Goal: Information Seeking & Learning: Learn about a topic

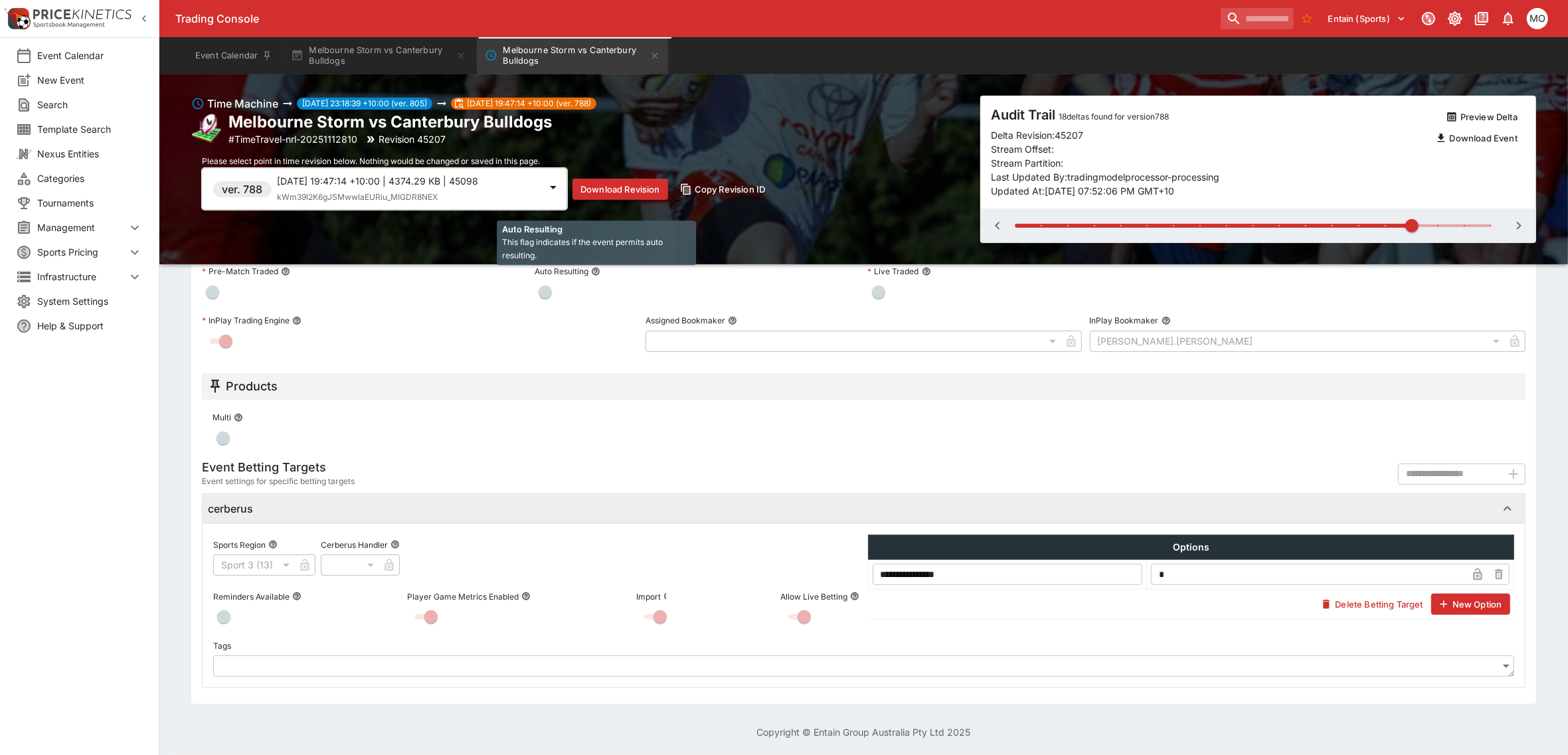
scroll to position [573, 0]
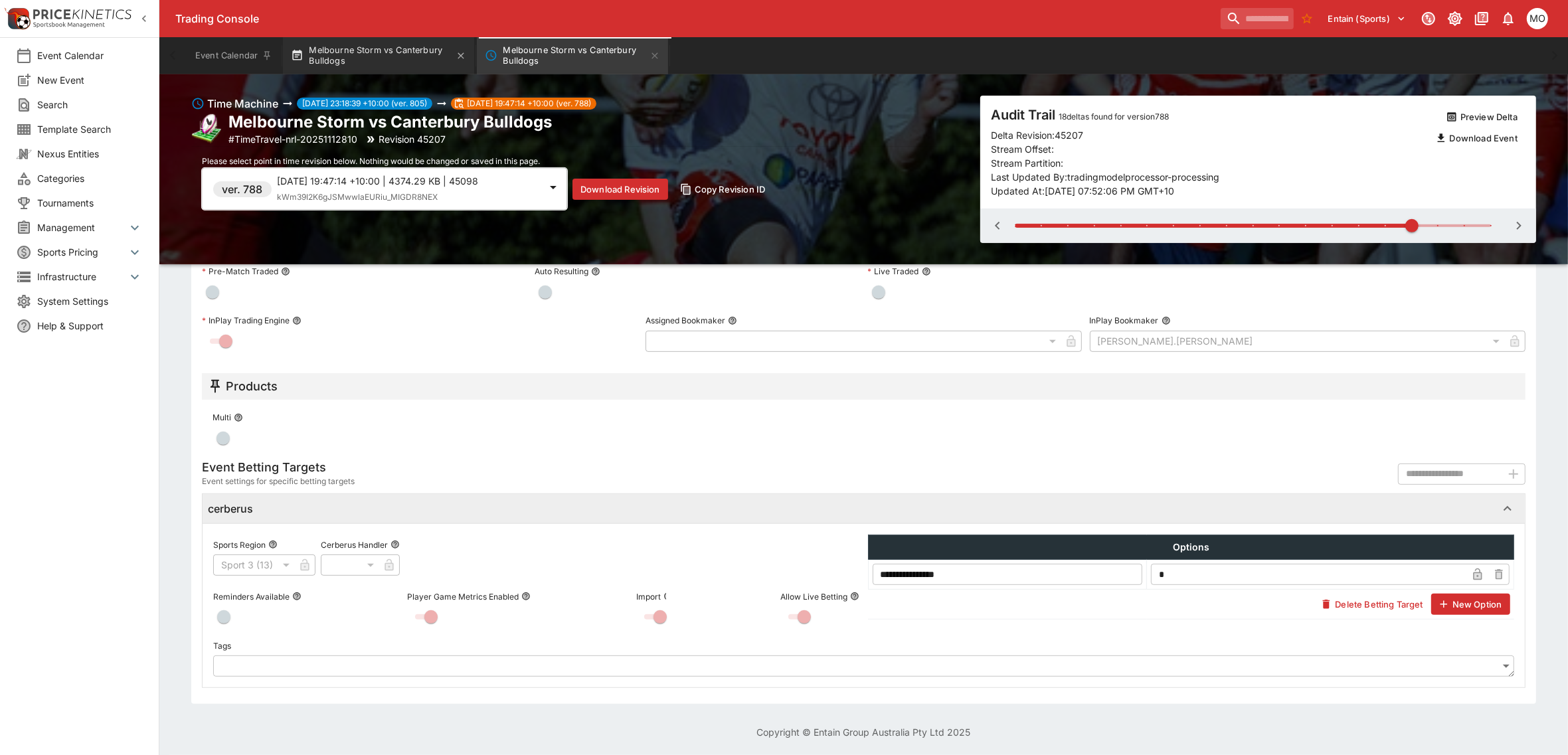
click at [386, 55] on button "Melbourne Storm vs Canterbury Bulldogs" at bounding box center [378, 56] width 192 height 38
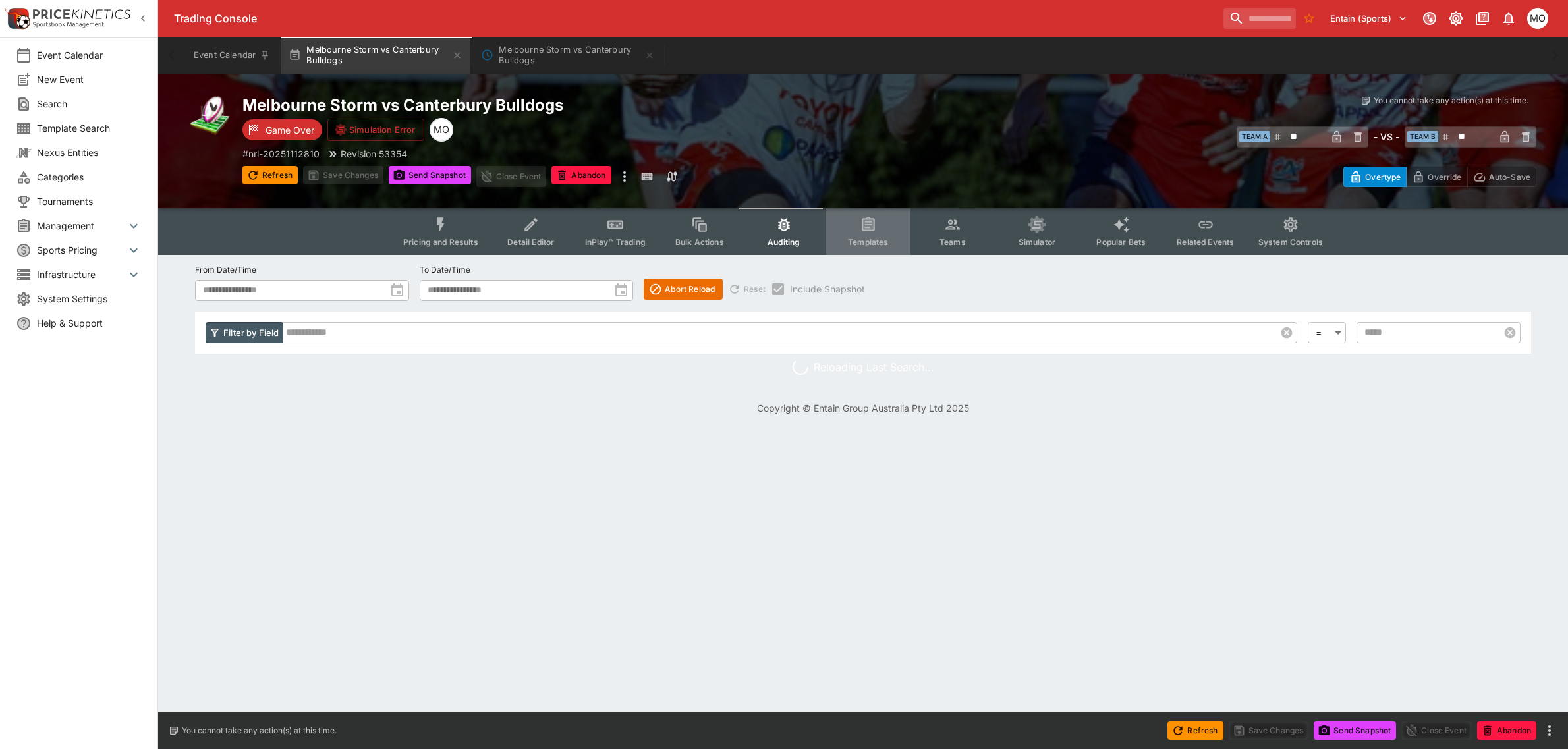
click at [865, 227] on icon "Event type filters" at bounding box center [868, 225] width 10 height 10
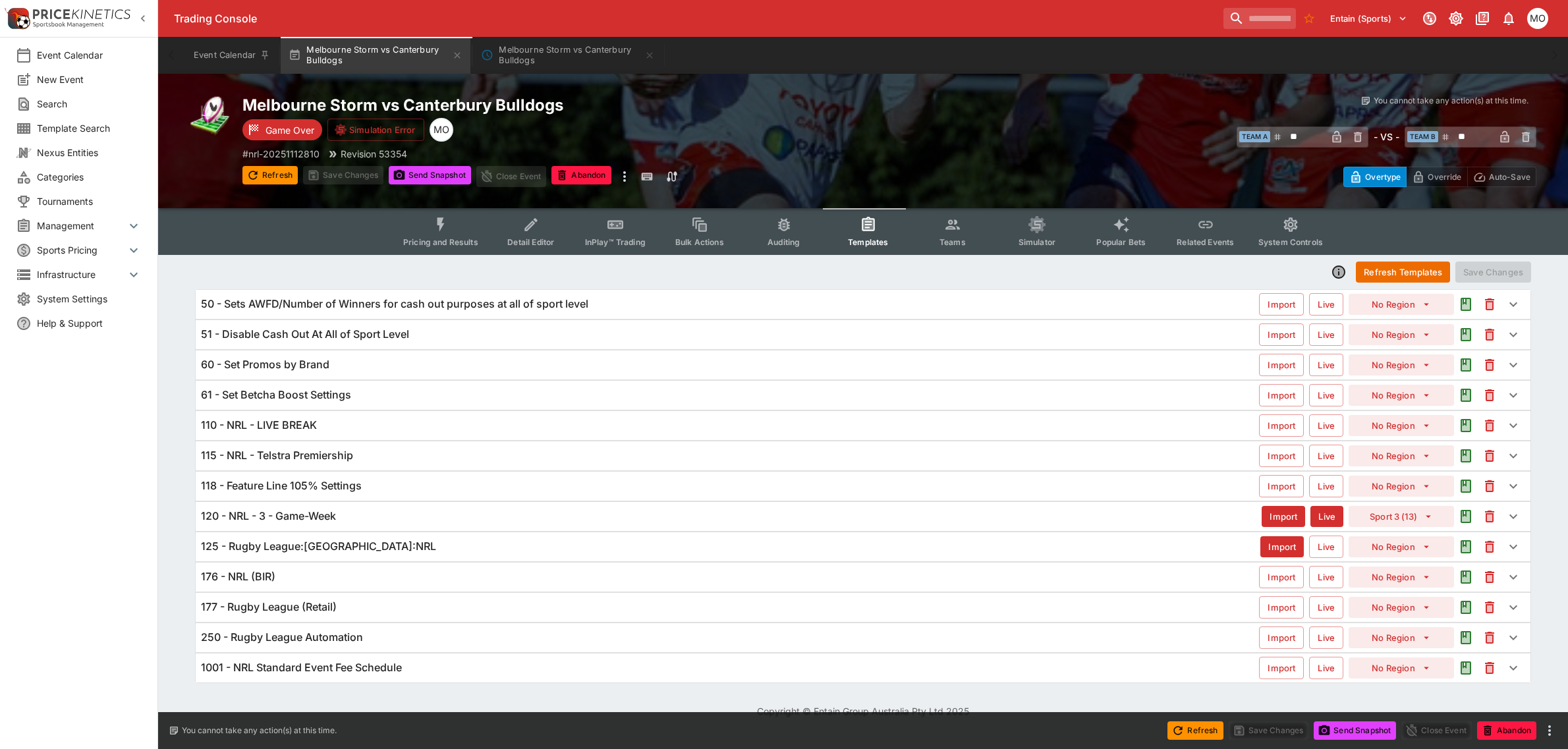
click at [422, 481] on div "118 - Feature Line 105% Settings" at bounding box center [730, 485] width 1058 height 13
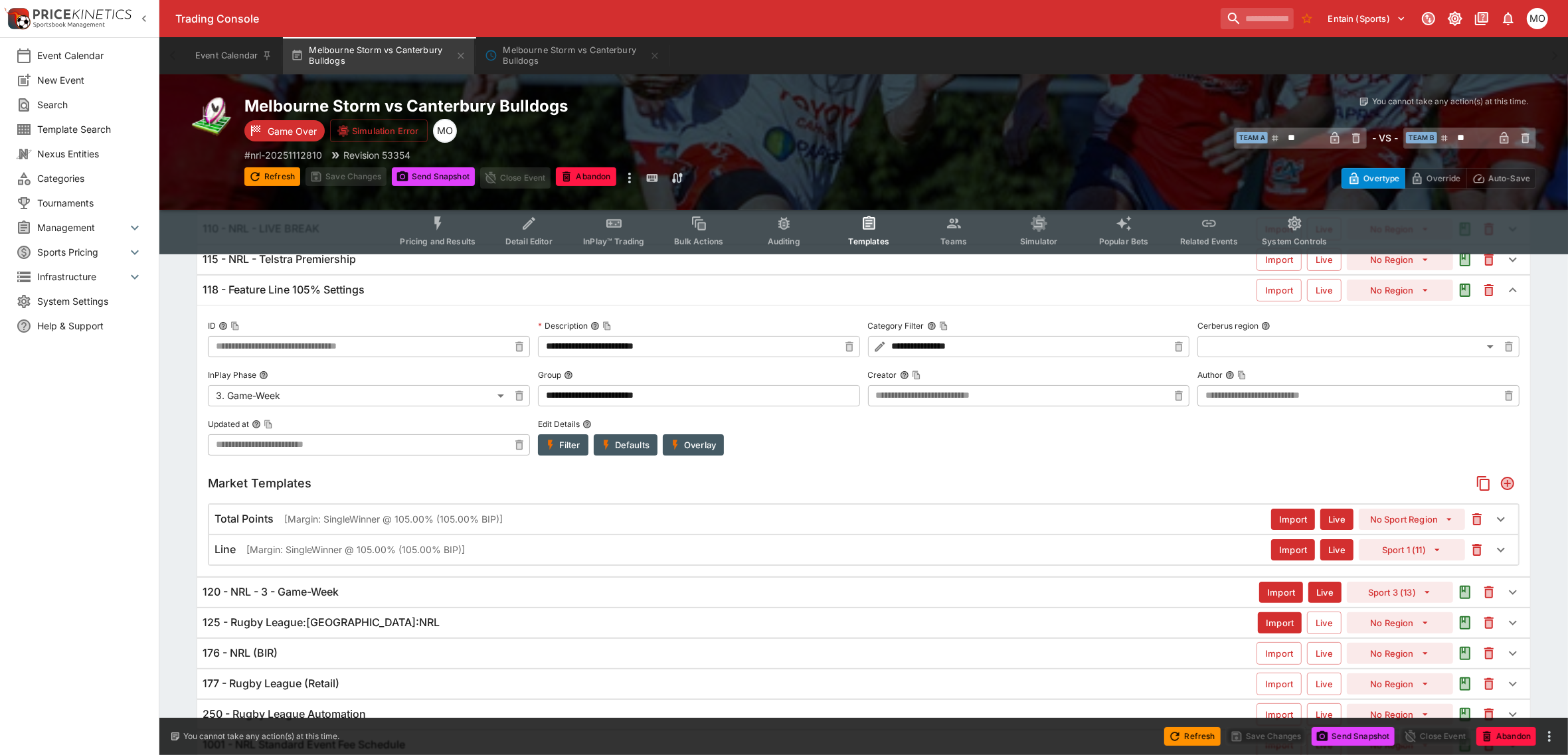
scroll to position [259, 0]
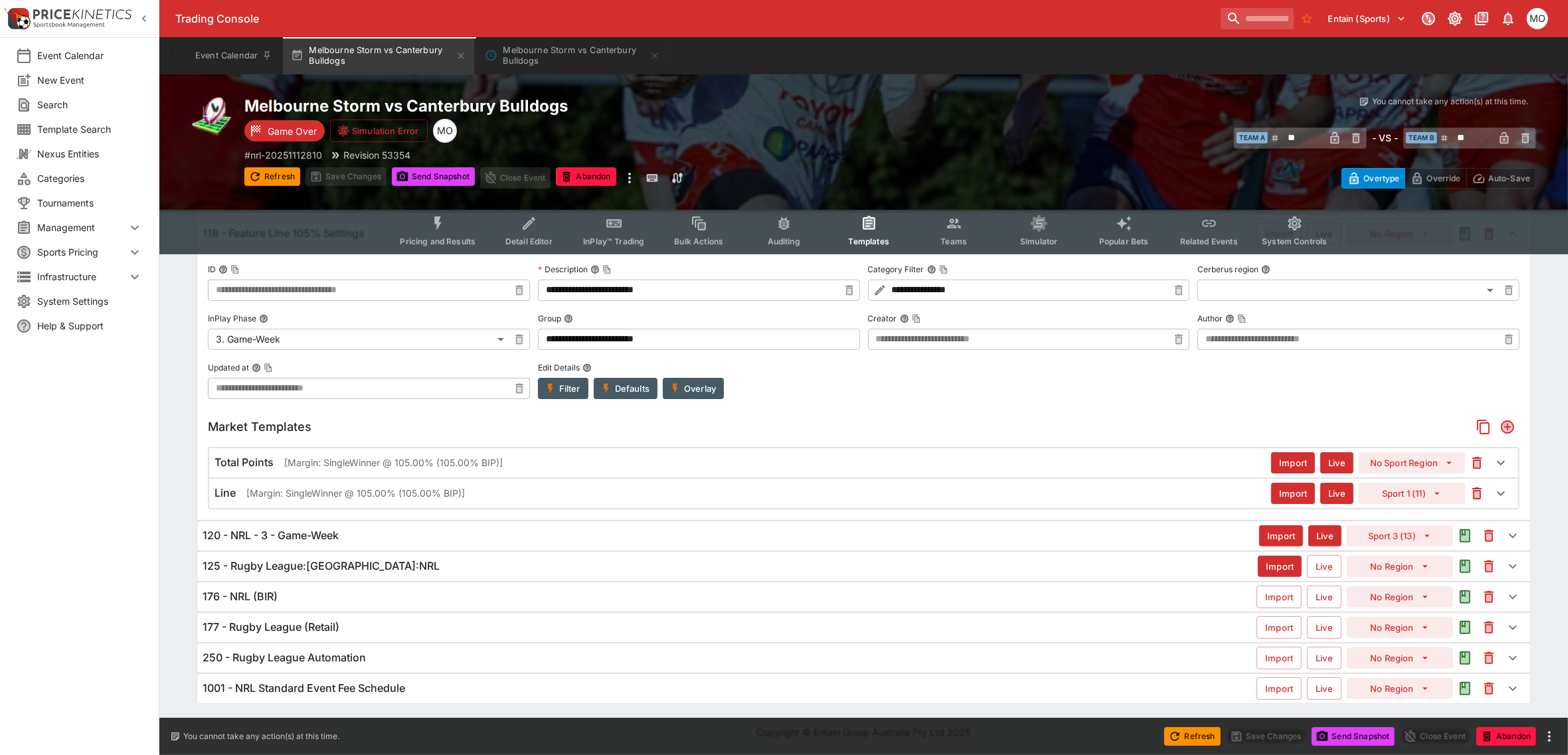
click at [356, 520] on div "120 - NRL - 3 - Game-Week Import Live Sport 3 (13)" at bounding box center [864, 536] width 1335 height 30
click at [357, 532] on div "120 - NRL - 3 - Game-Week" at bounding box center [731, 535] width 1057 height 14
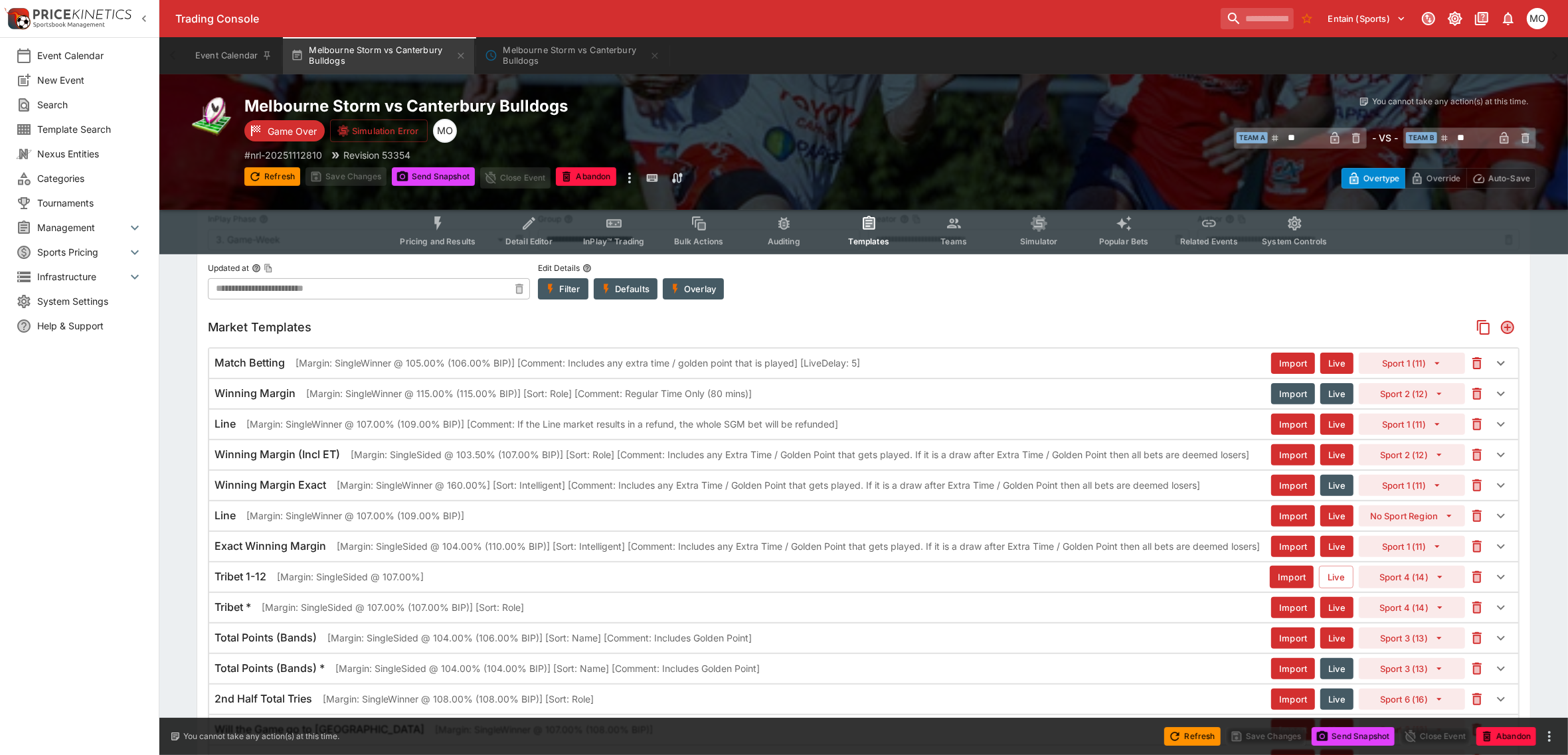
scroll to position [332, 0]
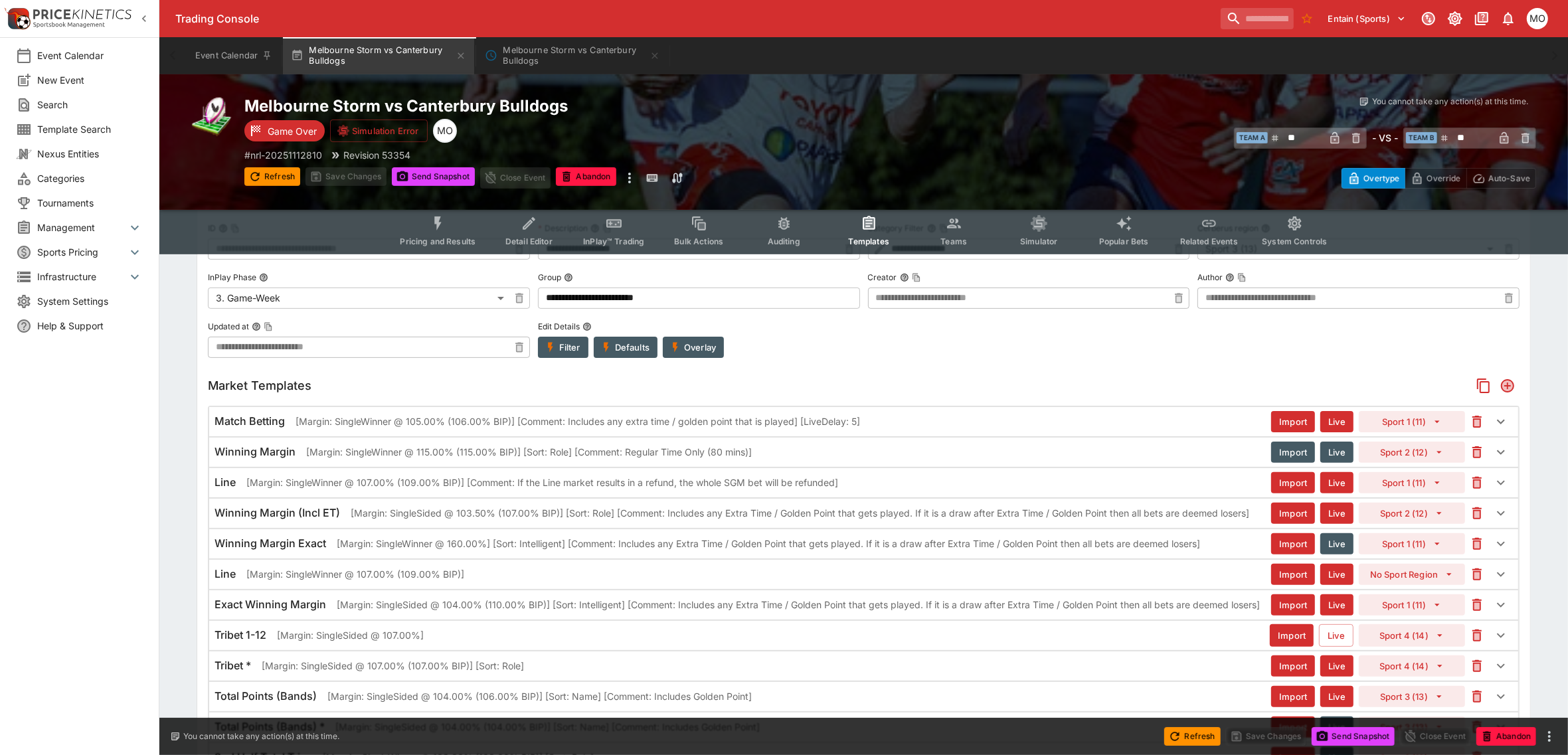
click at [390, 579] on p "[Margin: SingleWinner @ 107.00% (109.00% BIP)]" at bounding box center [355, 574] width 218 height 14
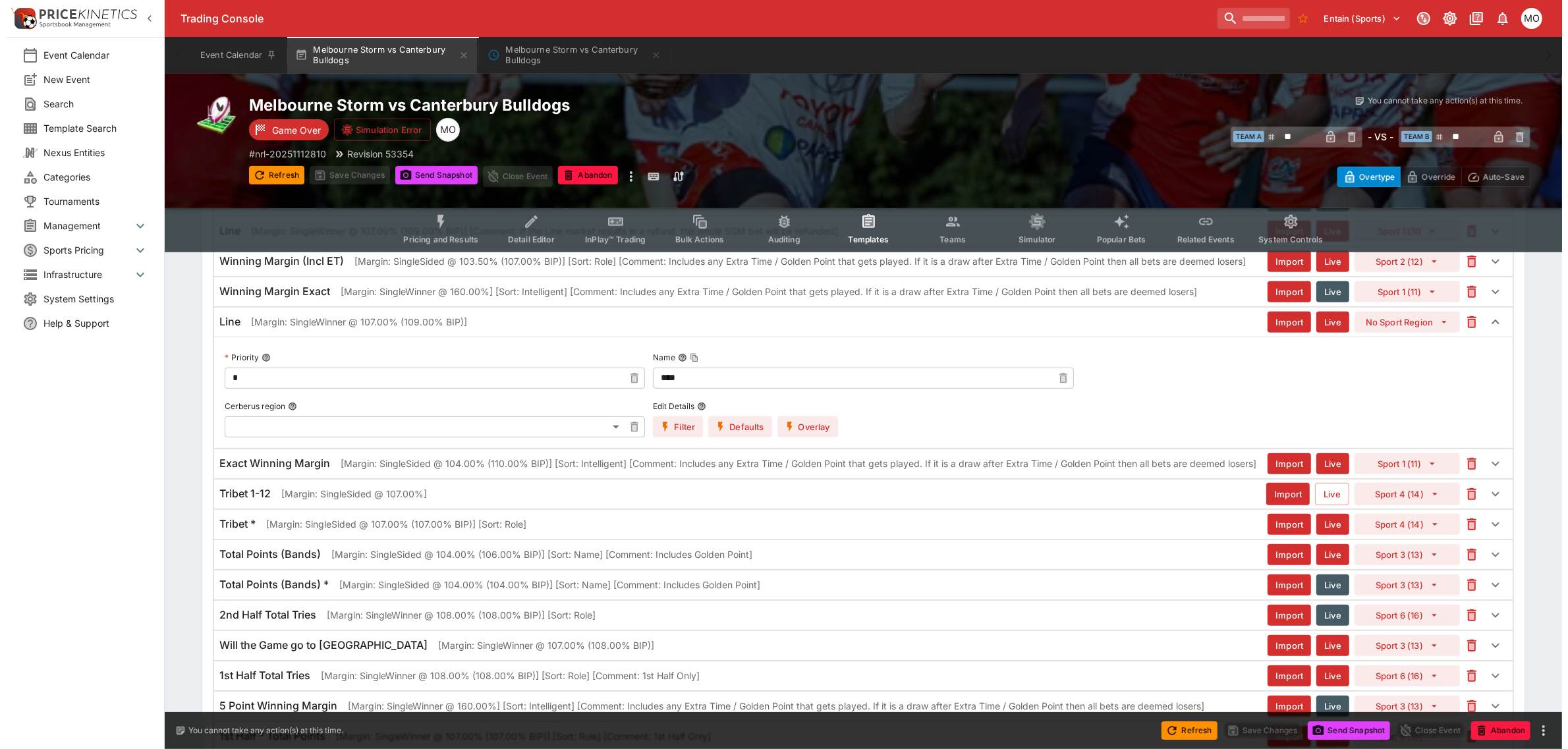
scroll to position [659, 0]
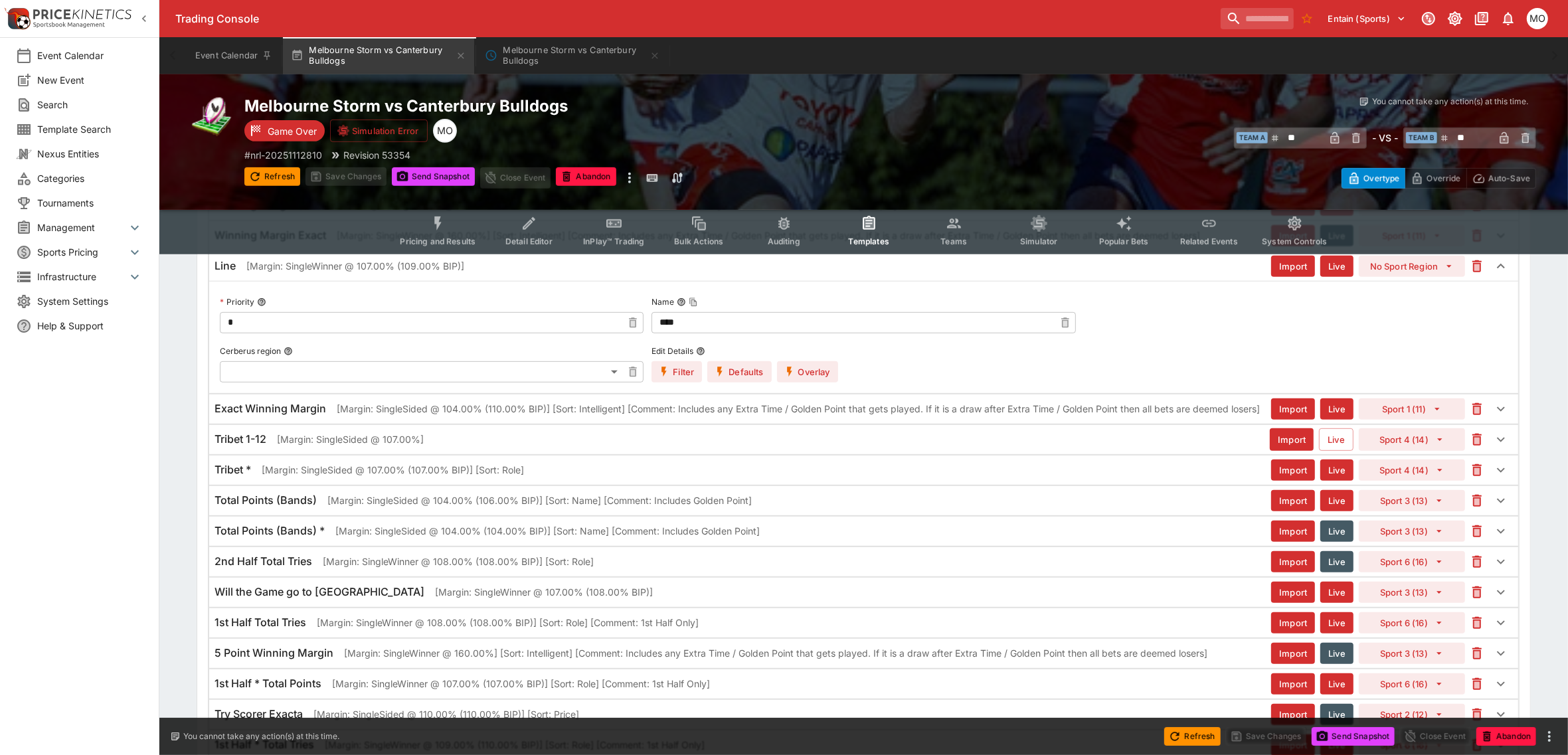
click at [802, 366] on button "Overlay" at bounding box center [808, 372] width 61 height 22
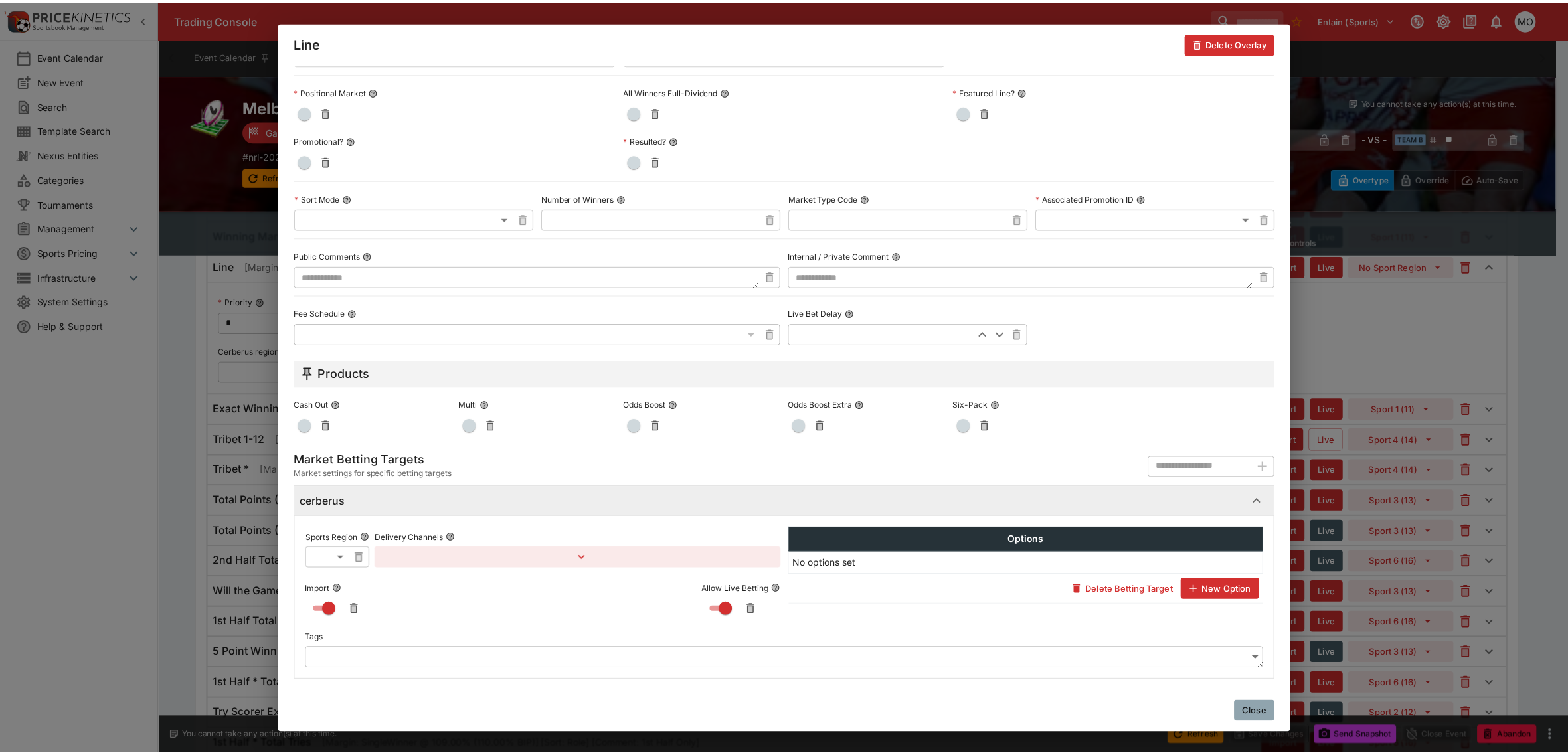
scroll to position [452, 0]
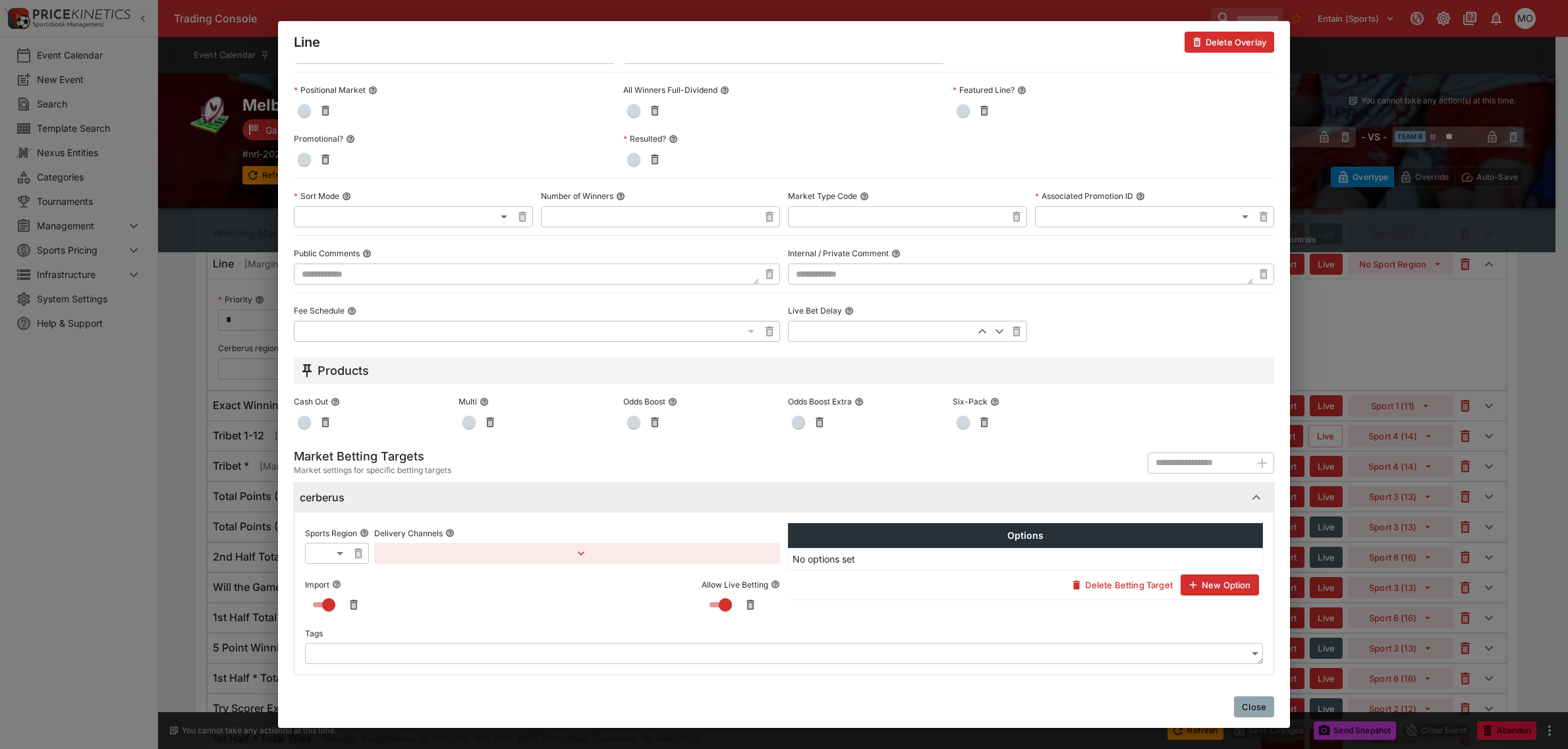
click at [1273, 705] on div "Close" at bounding box center [784, 706] width 1012 height 42
click at [1259, 707] on button "Close" at bounding box center [1254, 706] width 40 height 21
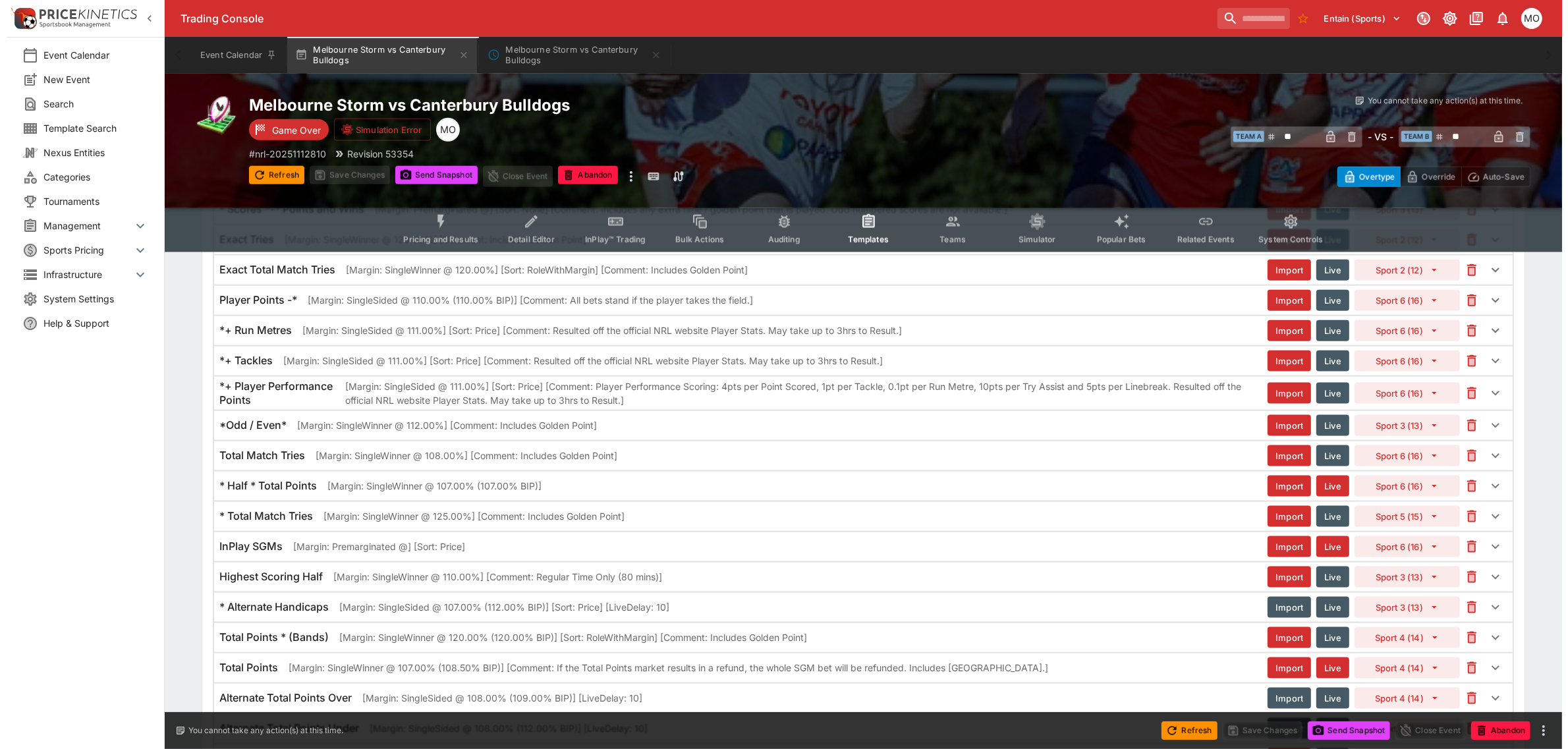
scroll to position [2141, 0]
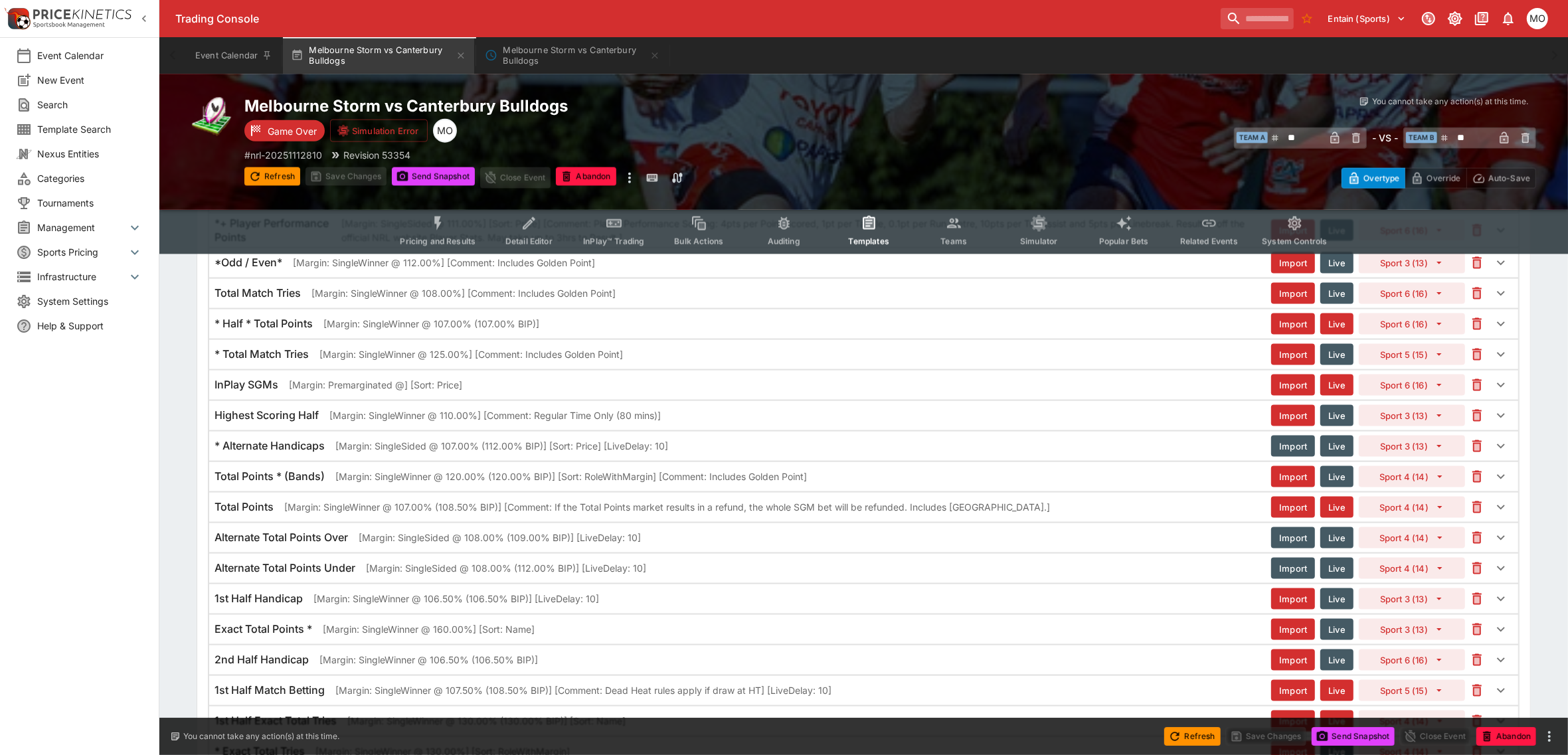
click at [339, 453] on p "[Margin: SingleSided @ 107.00% (112.00% BIP)] [Sort: Price] [LiveDelay: 10]" at bounding box center [501, 445] width 333 height 14
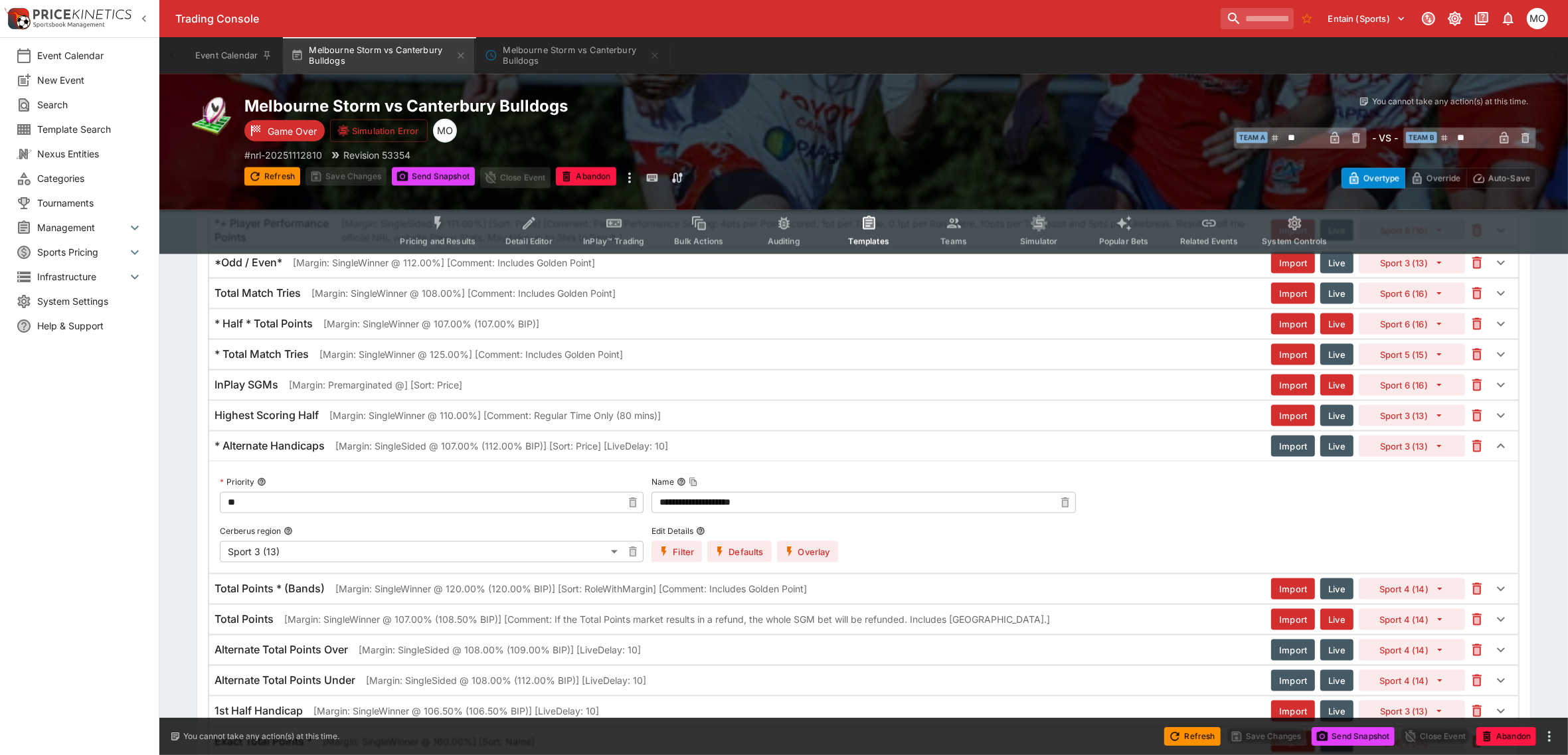
click at [822, 563] on button "Overlay" at bounding box center [808, 551] width 61 height 22
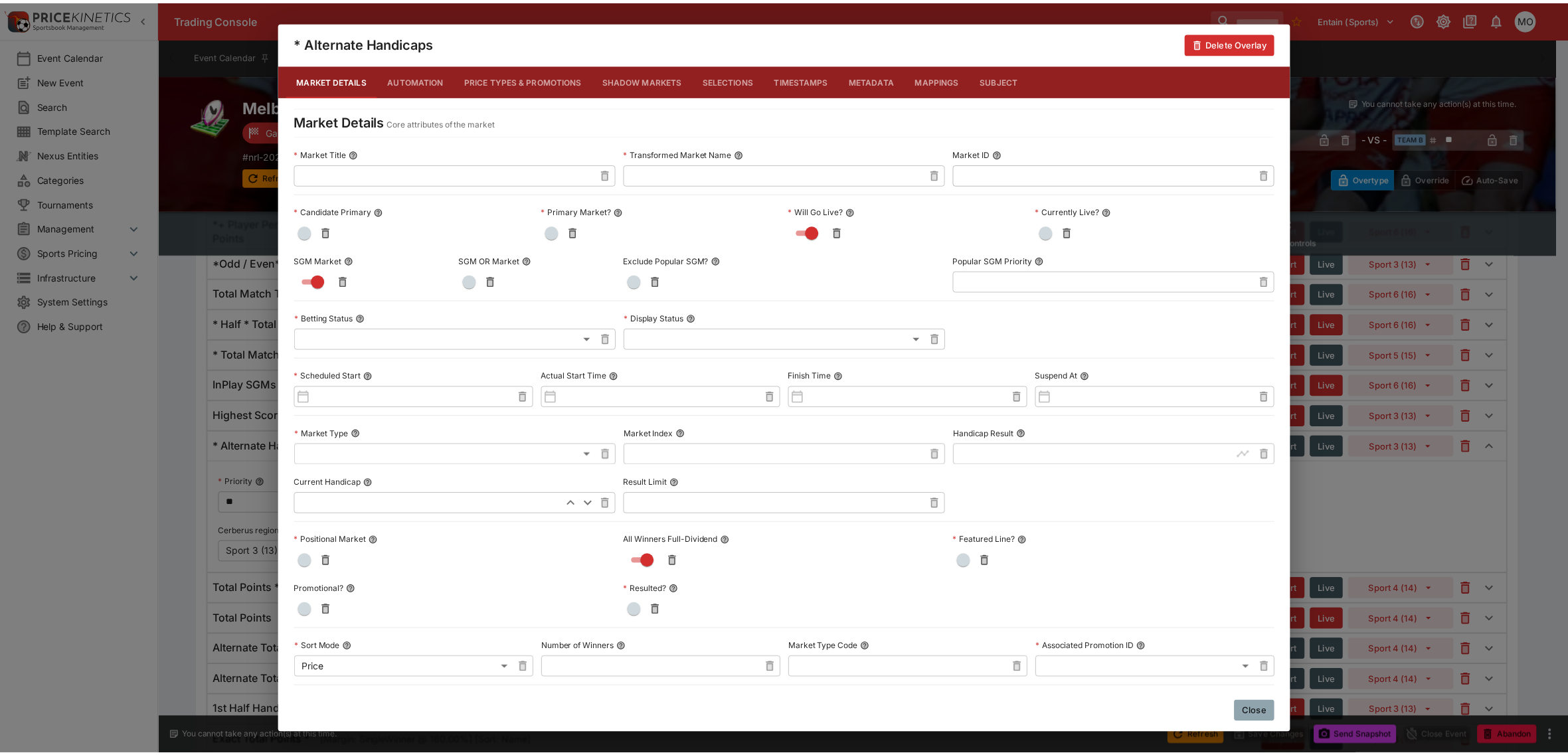
scroll to position [452, 0]
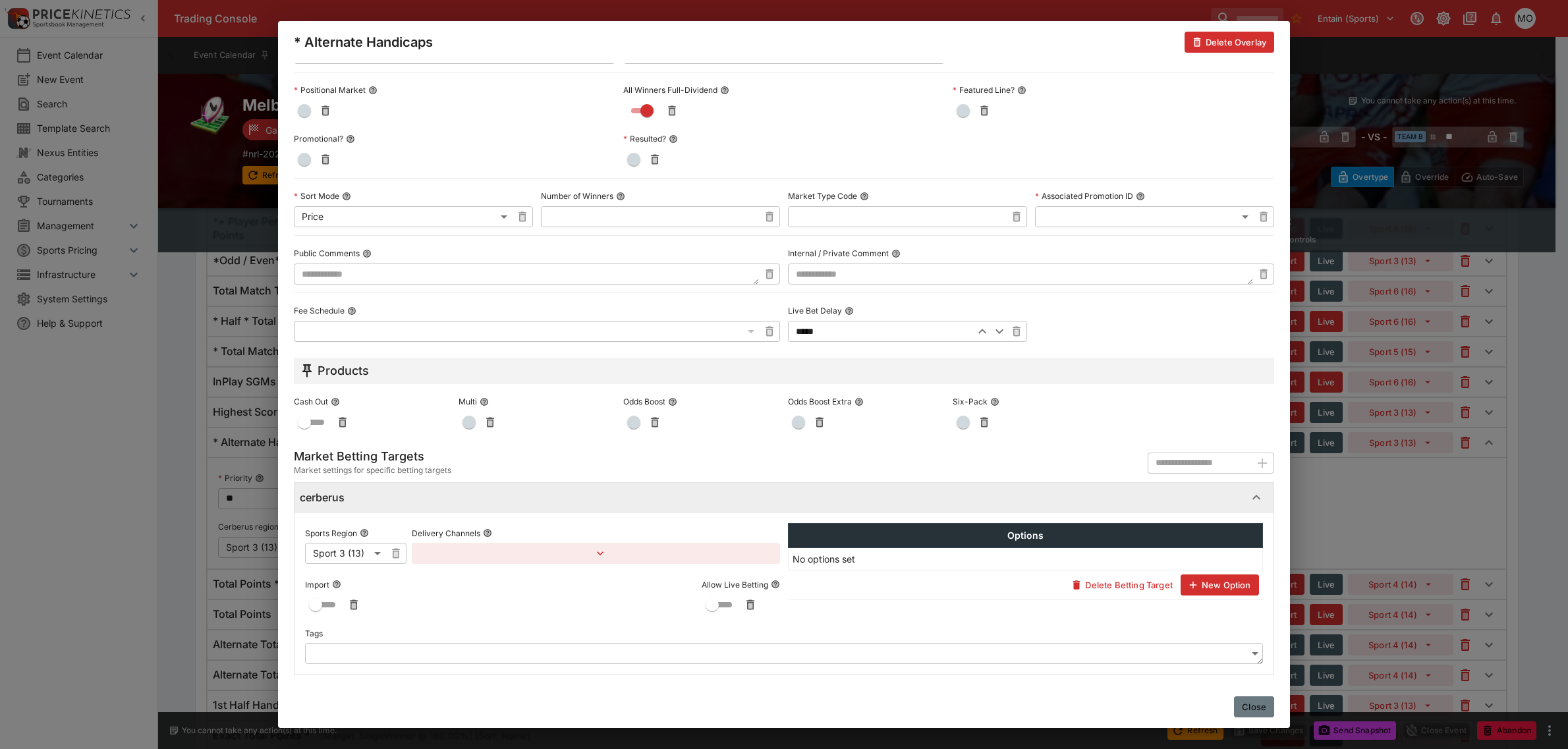
click at [1250, 712] on button "Close" at bounding box center [1254, 706] width 40 height 21
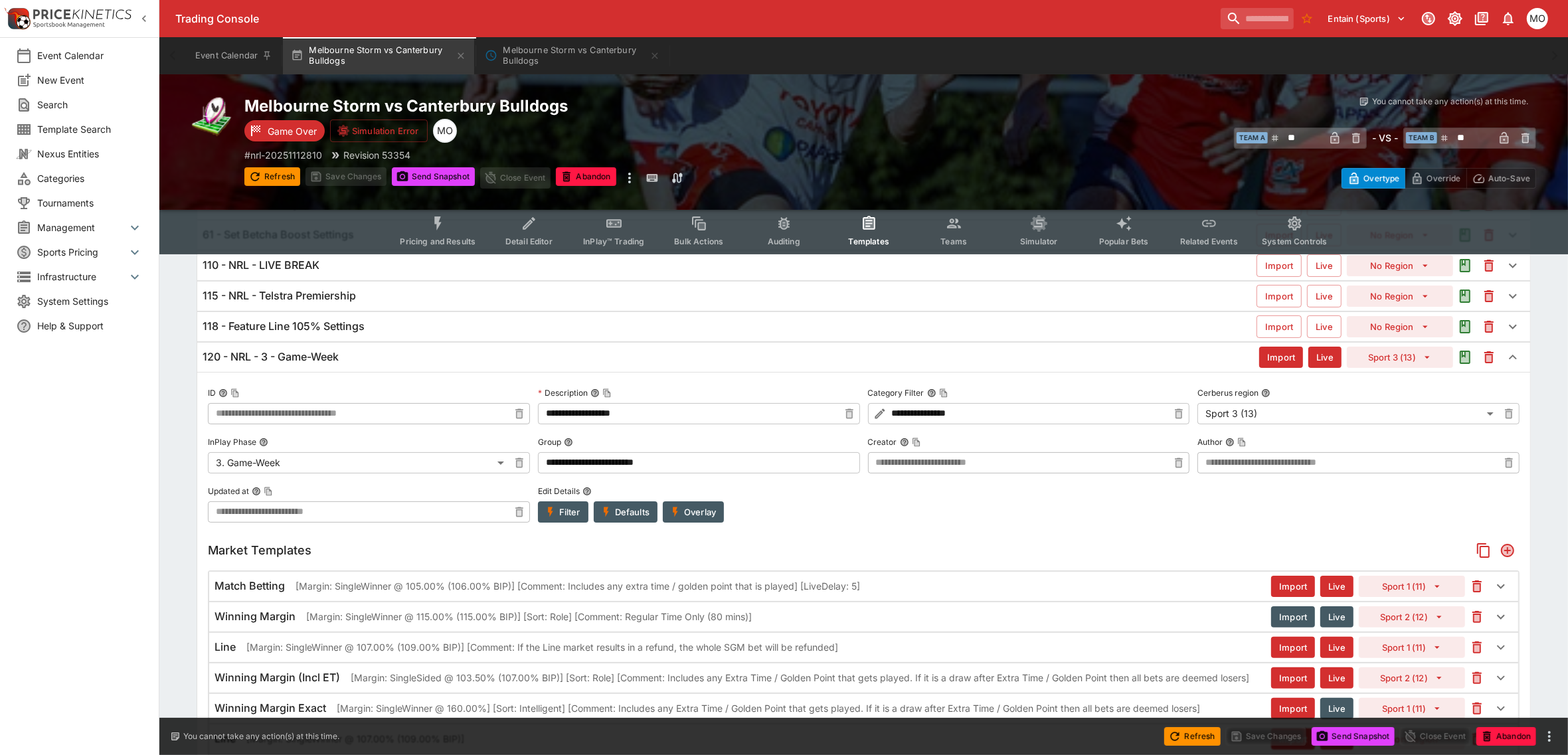
scroll to position [0, 0]
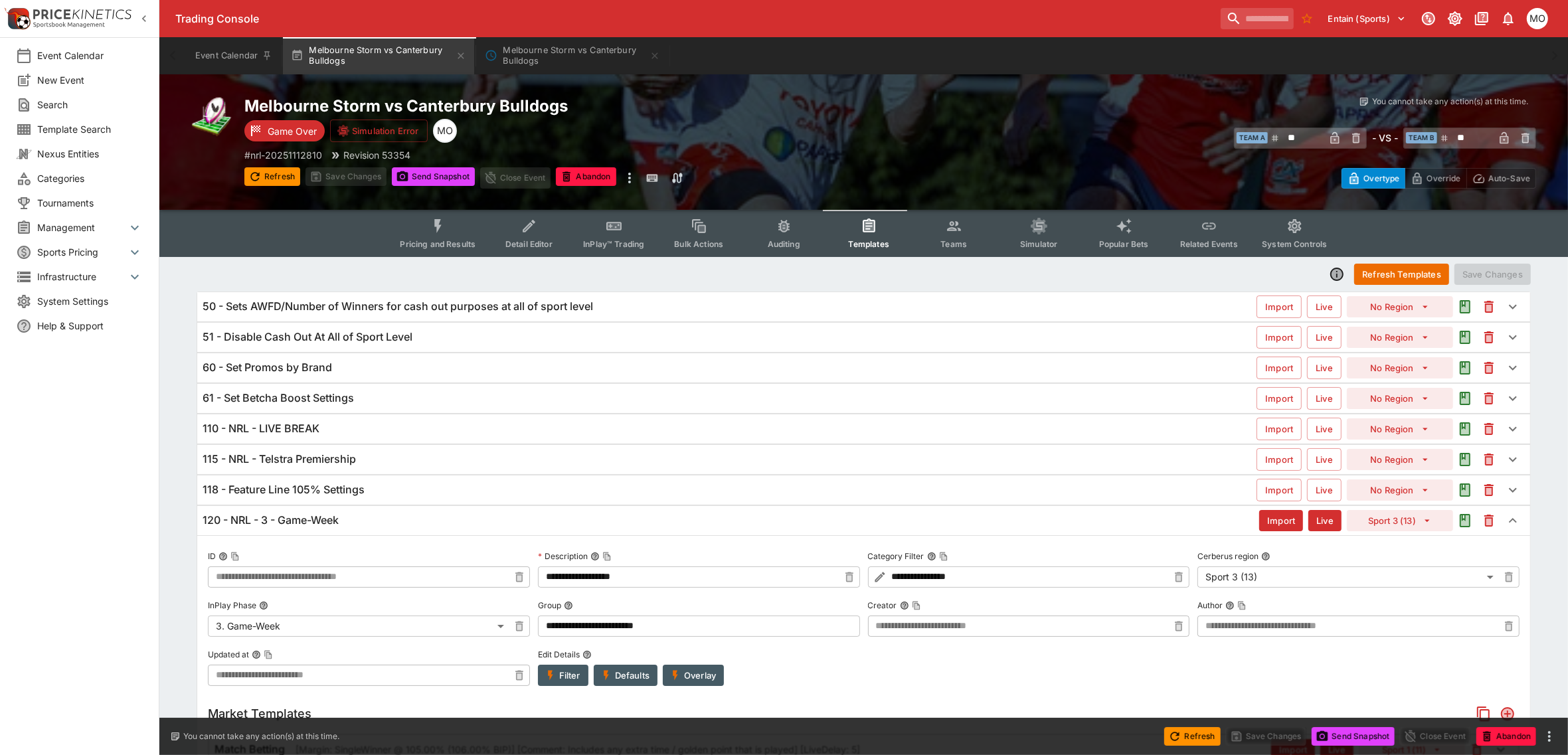
click at [394, 489] on div "118 - Feature Line 105% Settings" at bounding box center [730, 489] width 1054 height 14
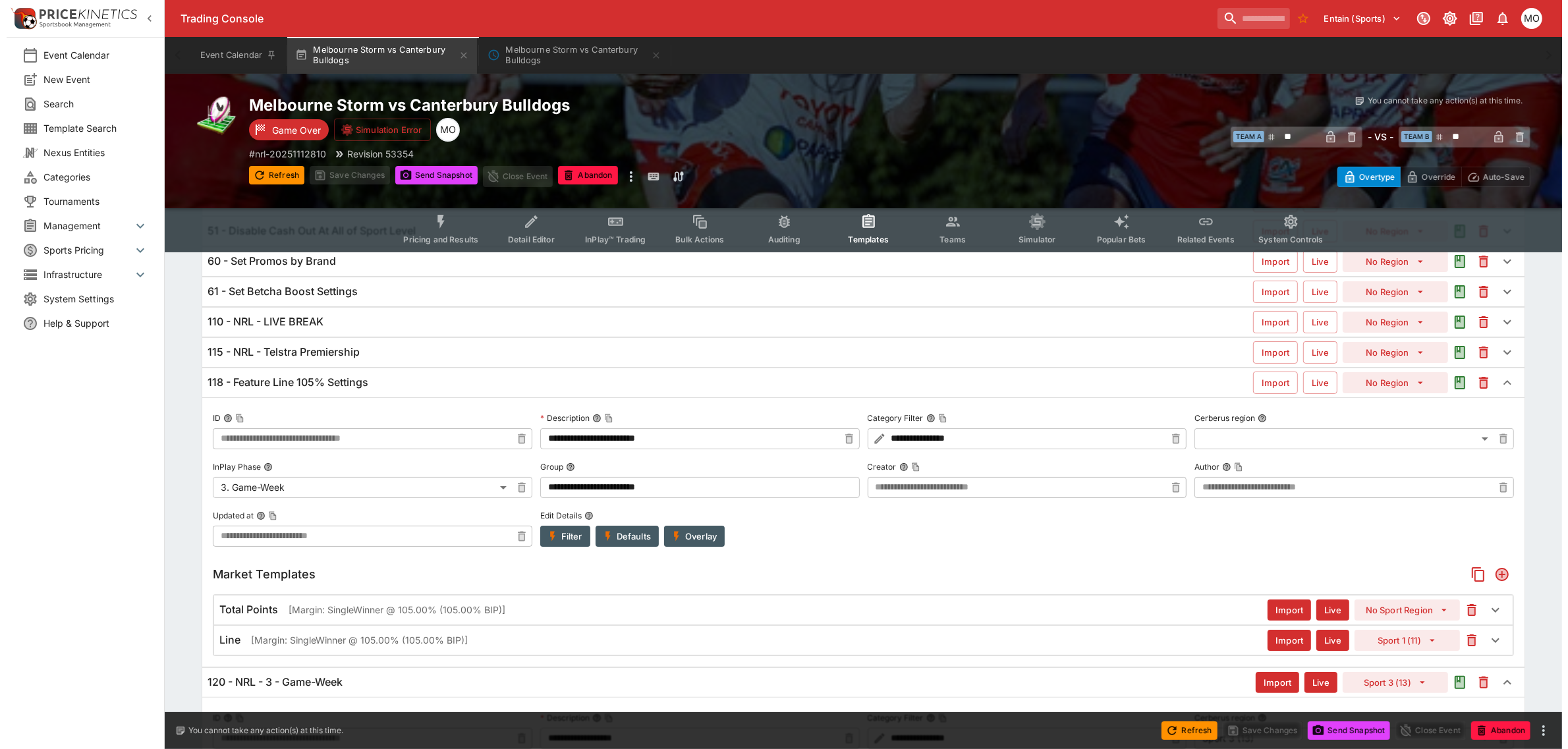
scroll to position [165, 0]
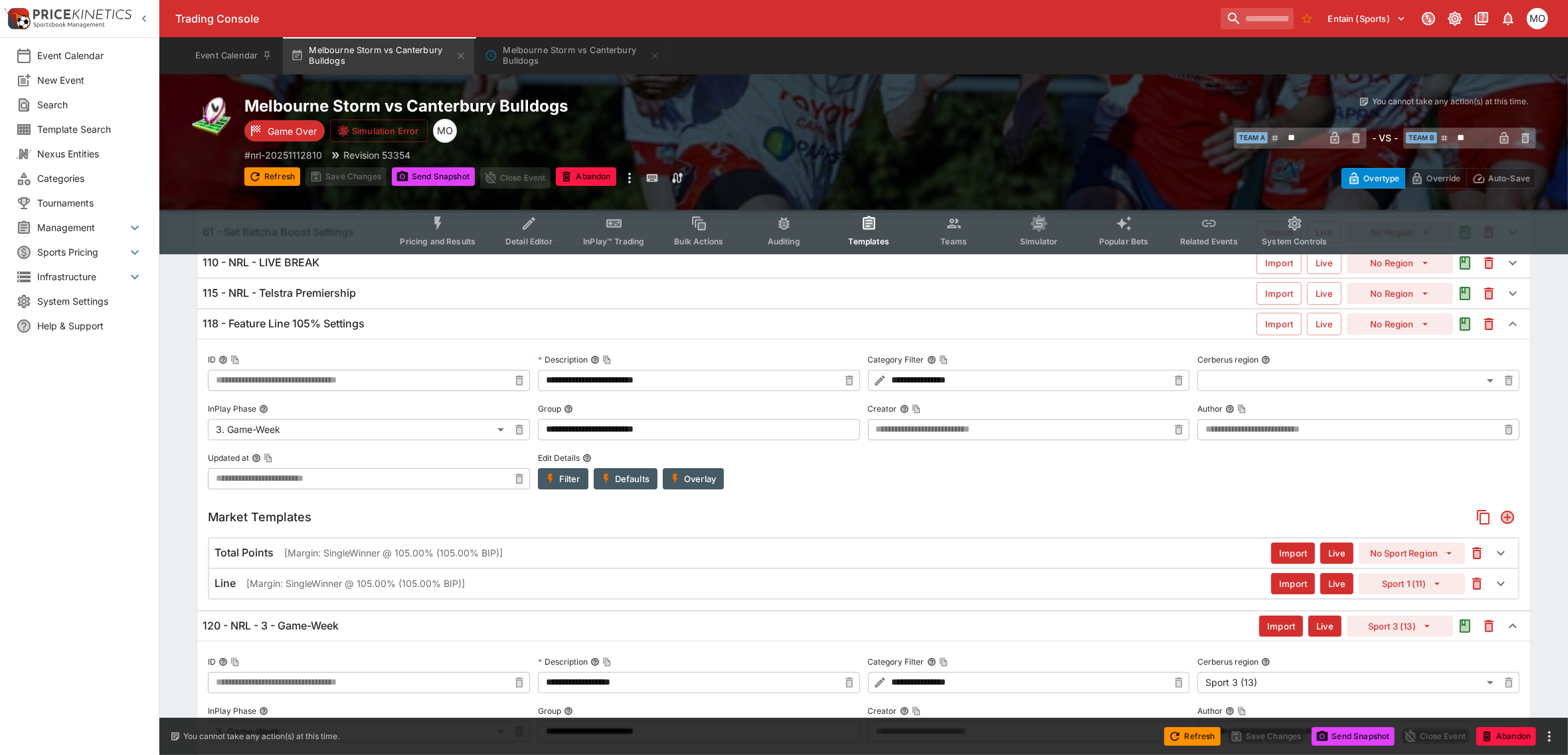
click at [726, 472] on div "Filter Defaults Overlay" at bounding box center [699, 479] width 323 height 22
click at [699, 478] on button "Overlay" at bounding box center [693, 479] width 61 height 22
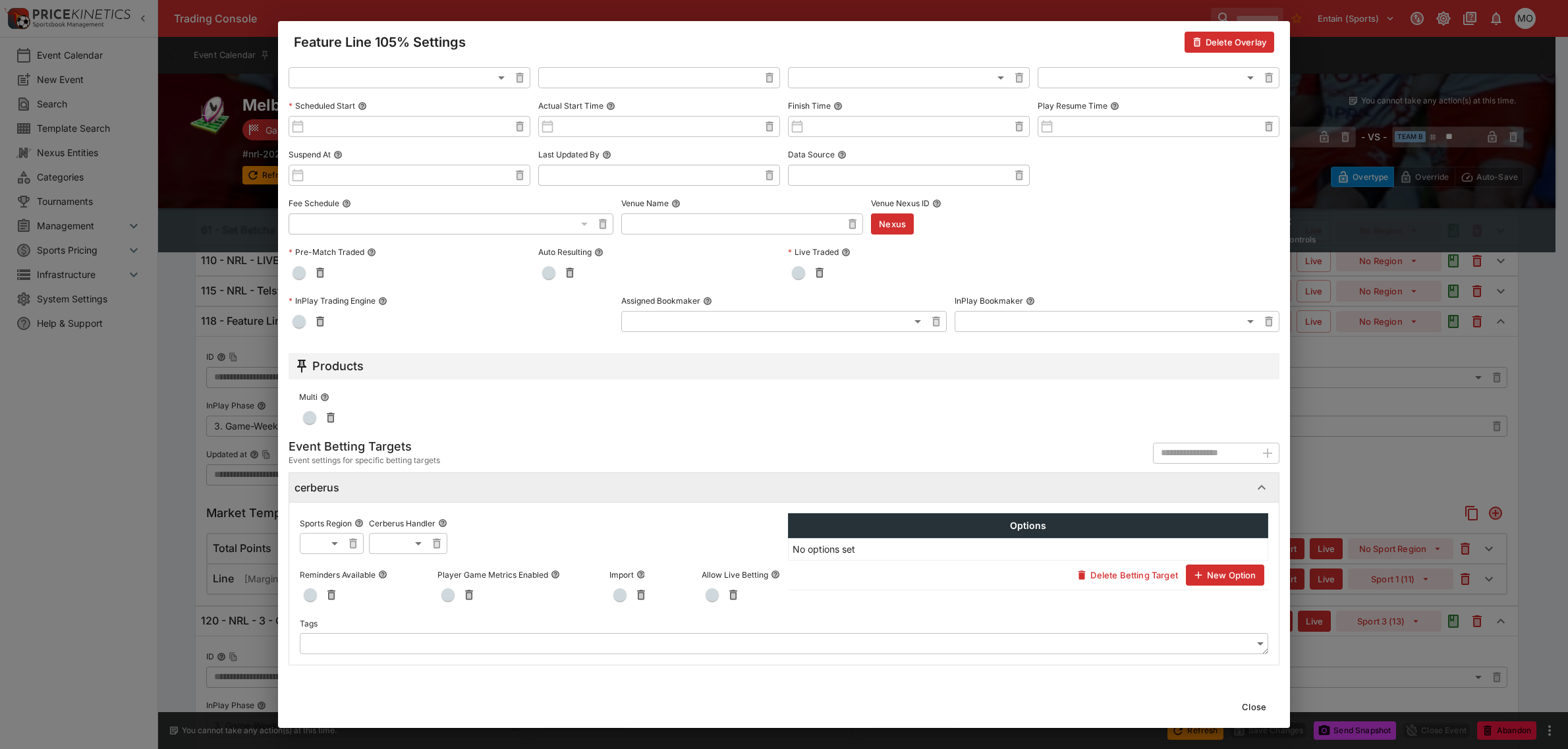
scroll to position [336, 0]
click at [1262, 725] on div "Close" at bounding box center [784, 706] width 1012 height 42
click at [1262, 708] on button "Close" at bounding box center [1254, 706] width 40 height 21
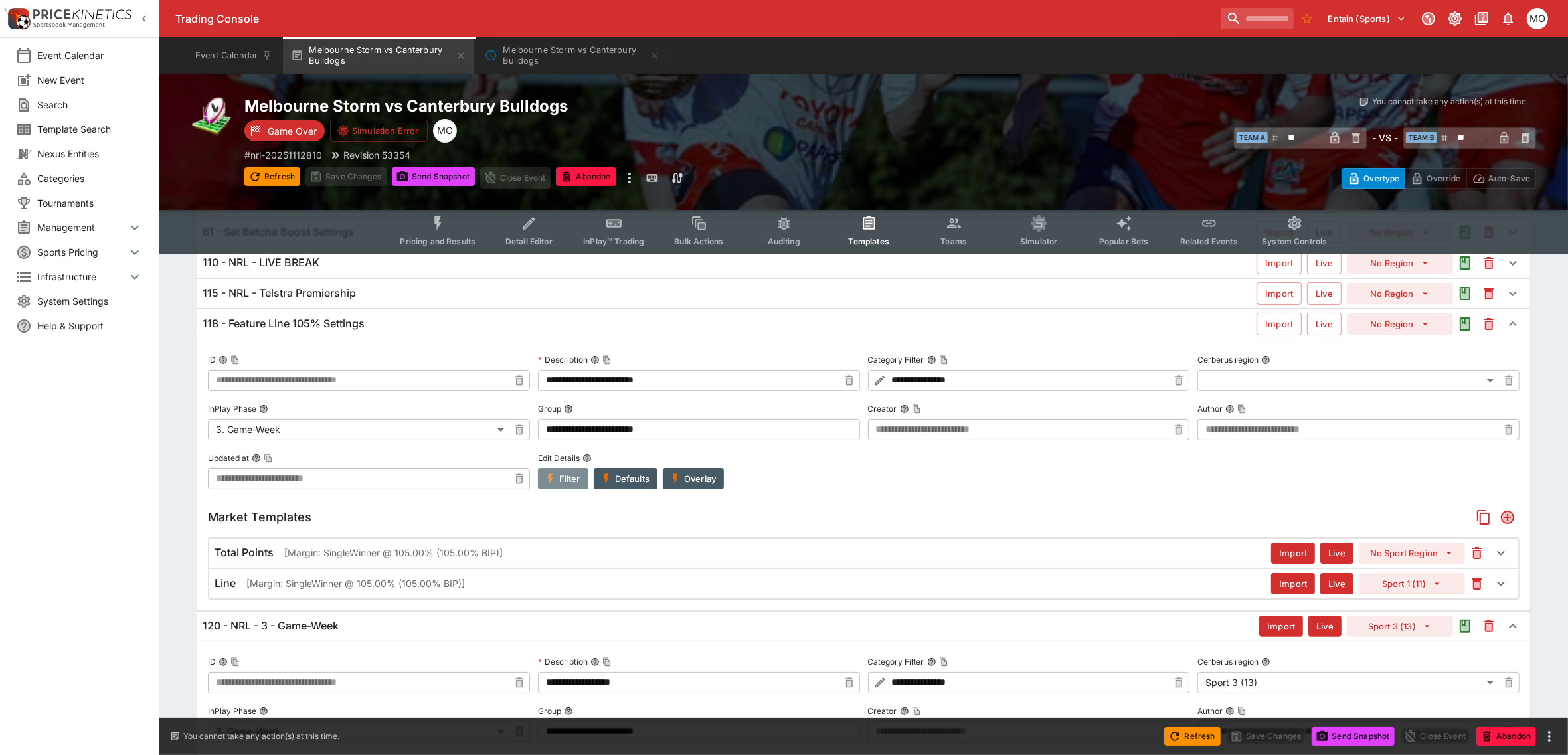
click at [579, 476] on button "Filter" at bounding box center [563, 479] width 50 height 22
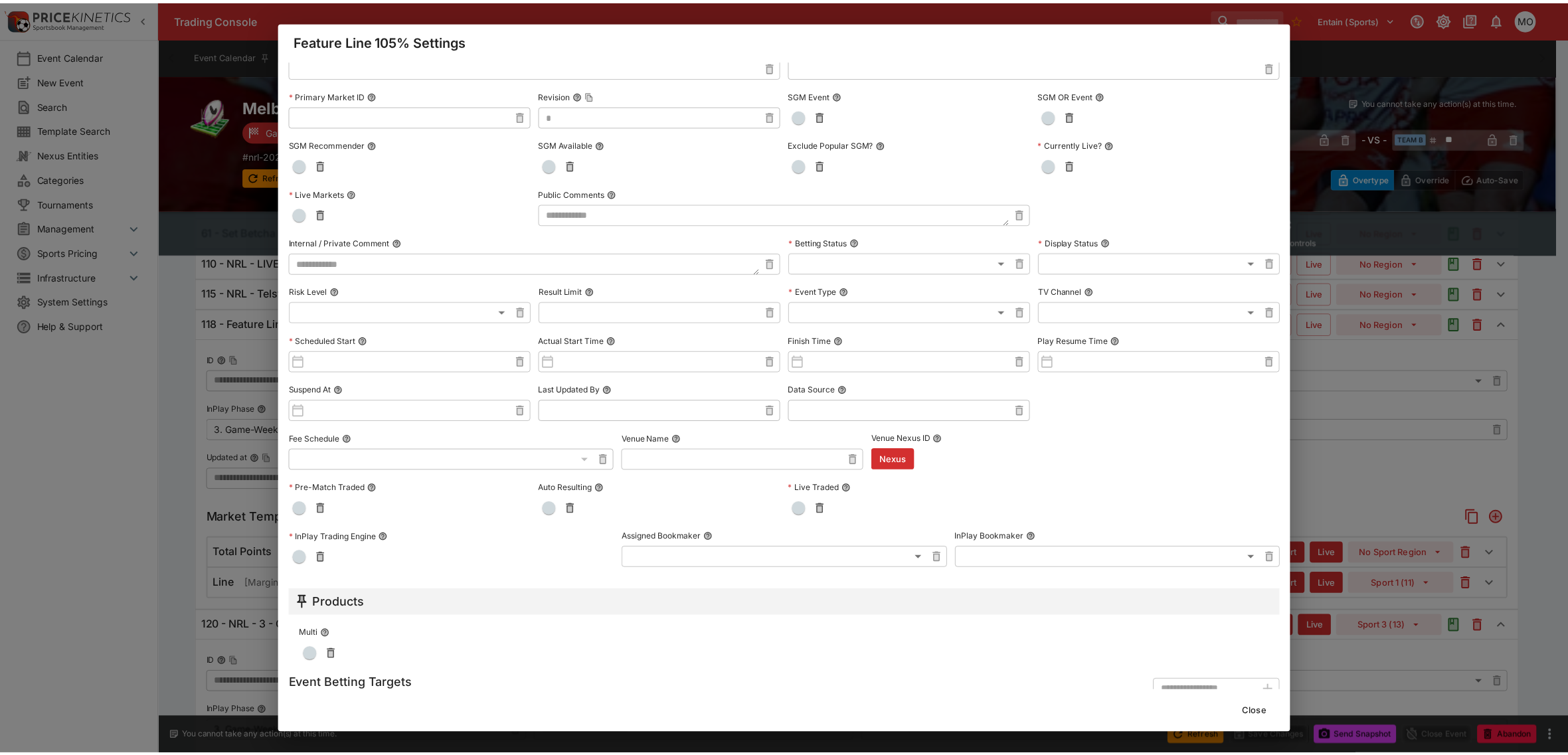
scroll to position [140, 0]
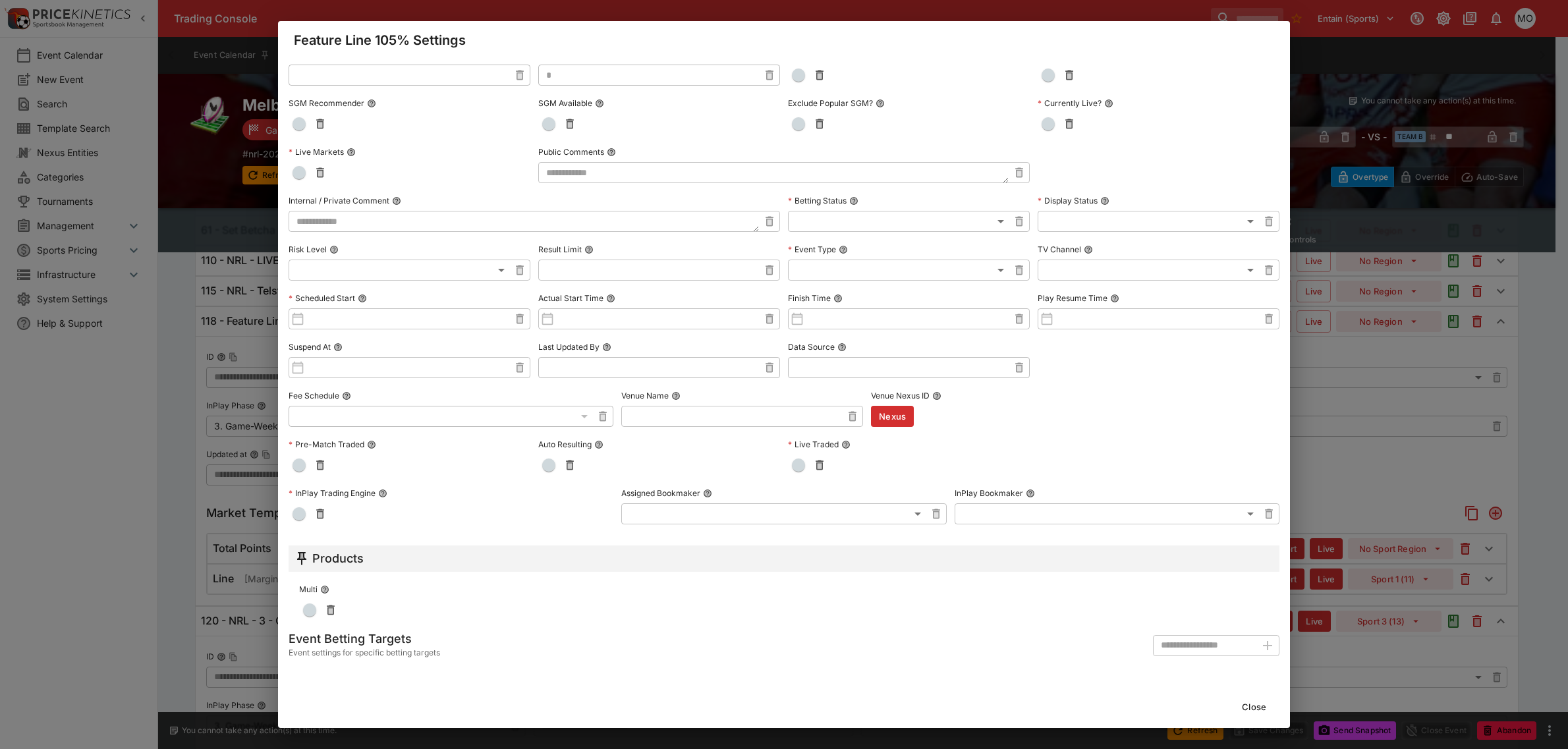
click at [1253, 709] on button "Close" at bounding box center [1254, 706] width 40 height 21
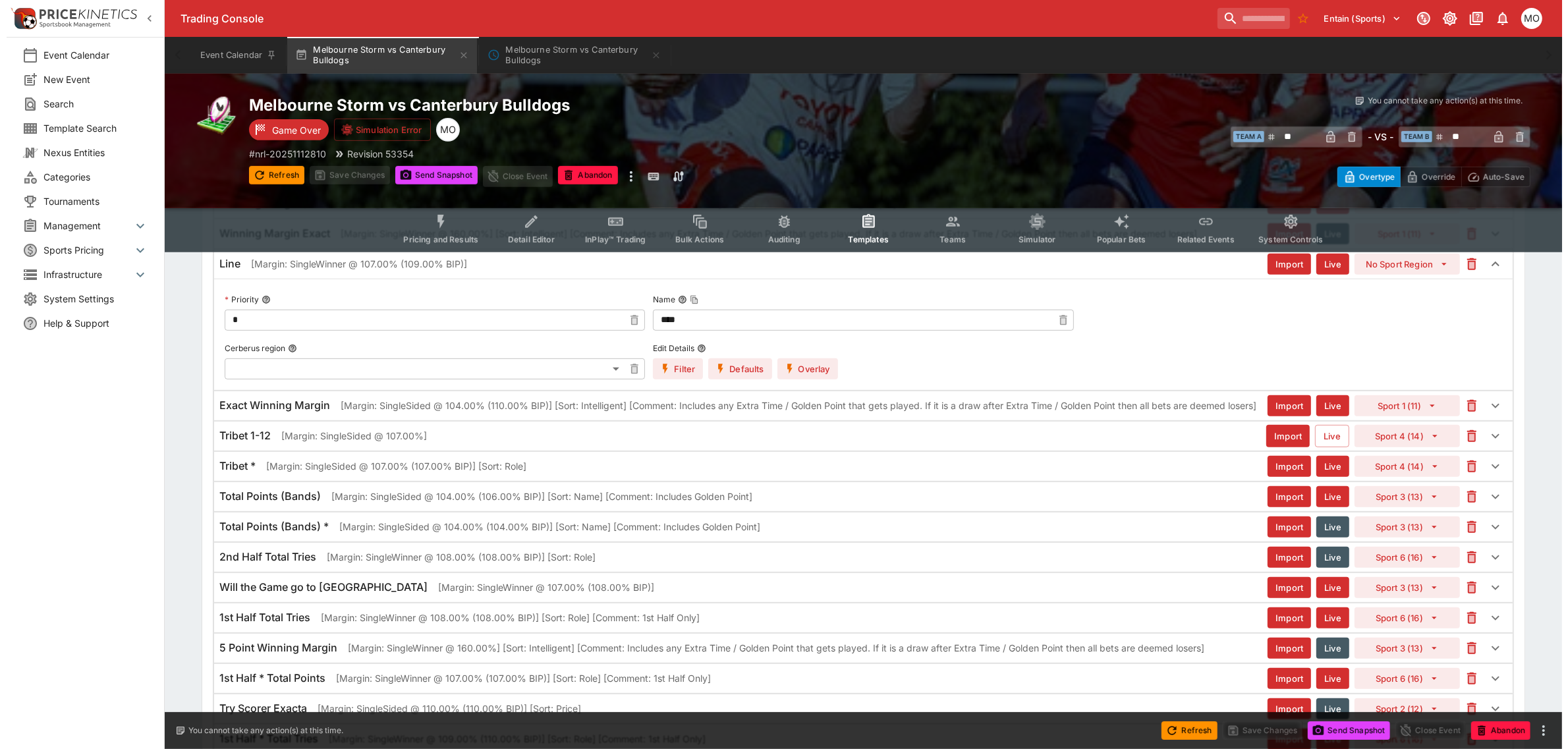
scroll to position [494, 0]
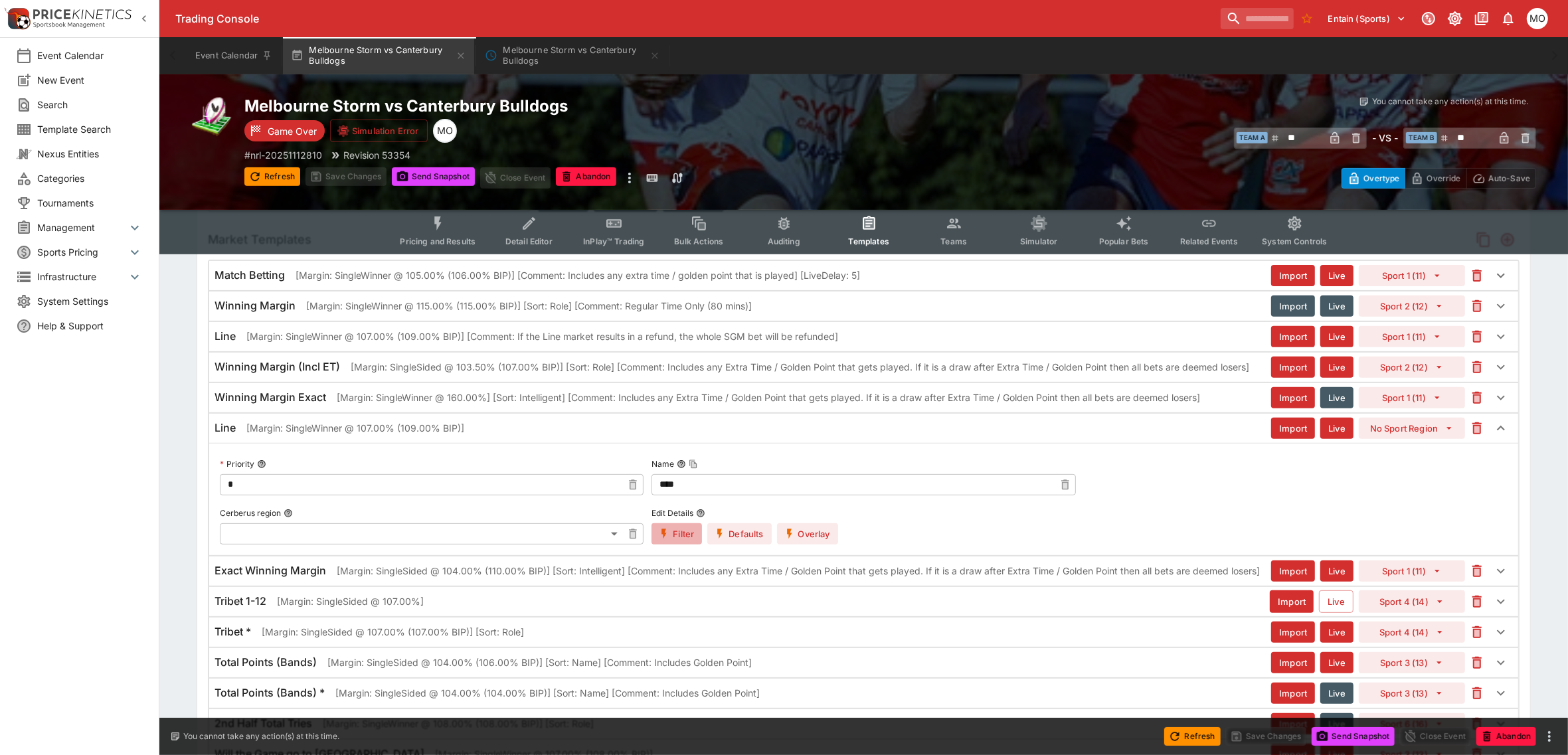
click at [663, 529] on icon "button" at bounding box center [664, 533] width 12 height 12
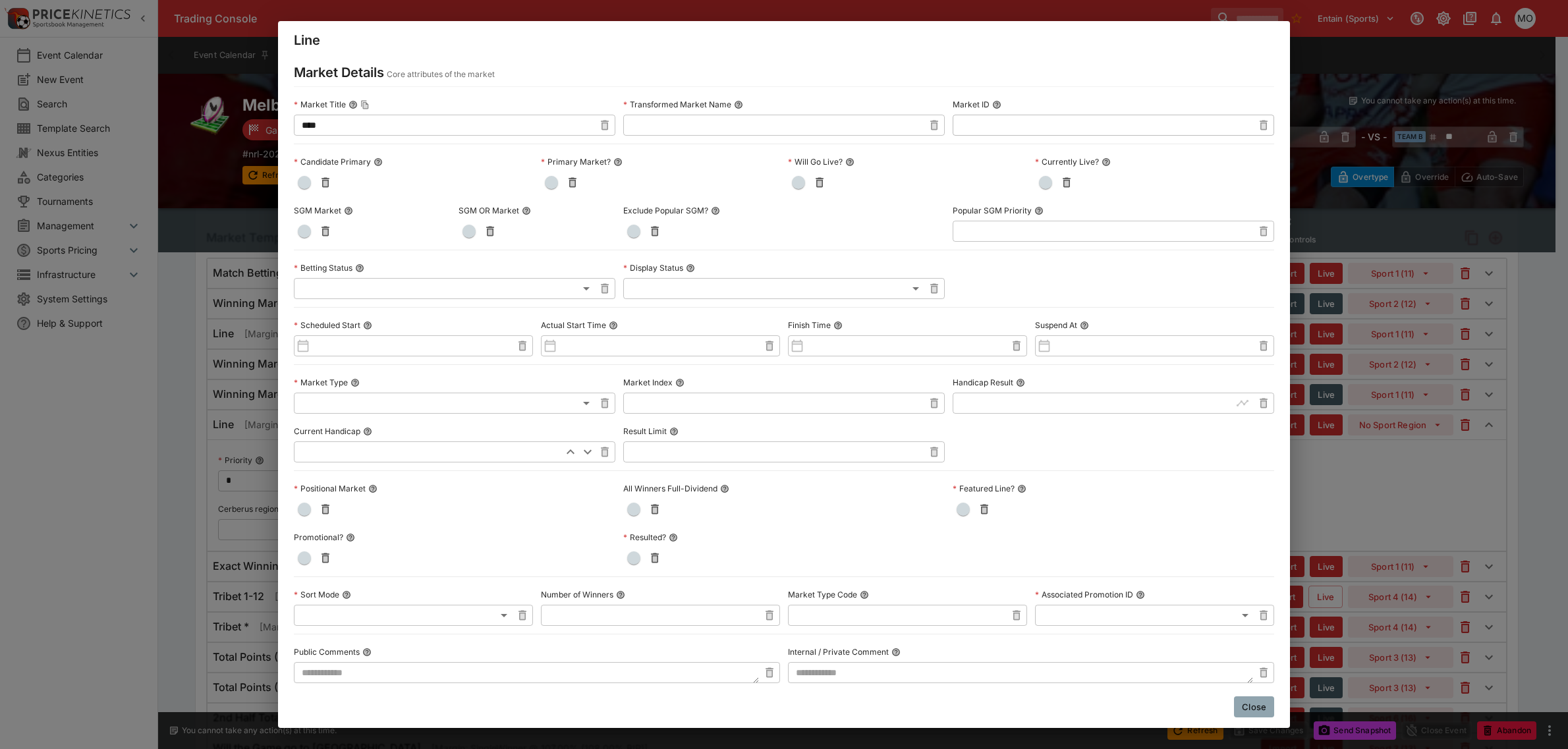
scroll to position [0, 0]
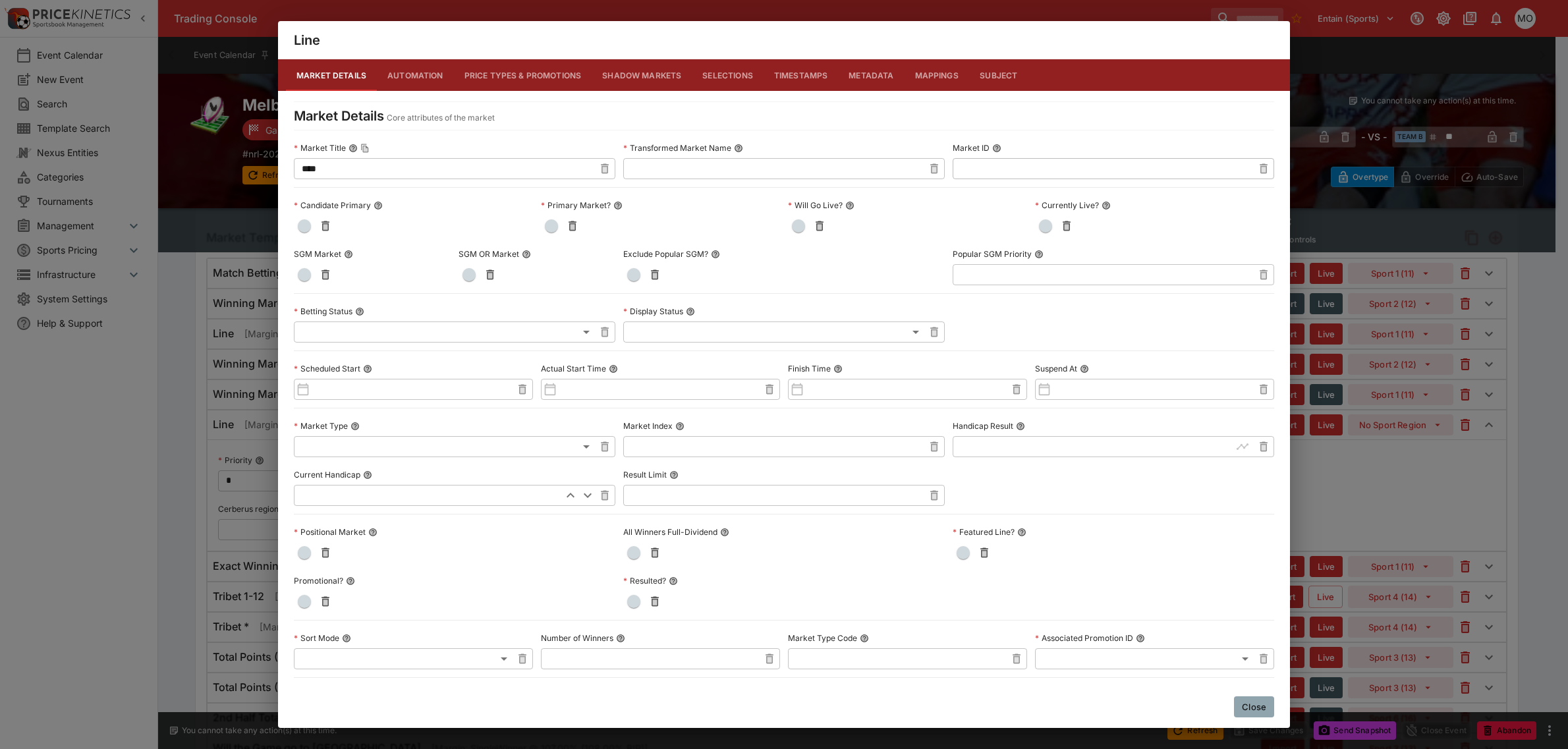
click at [865, 70] on button "Metadata" at bounding box center [870, 75] width 66 height 32
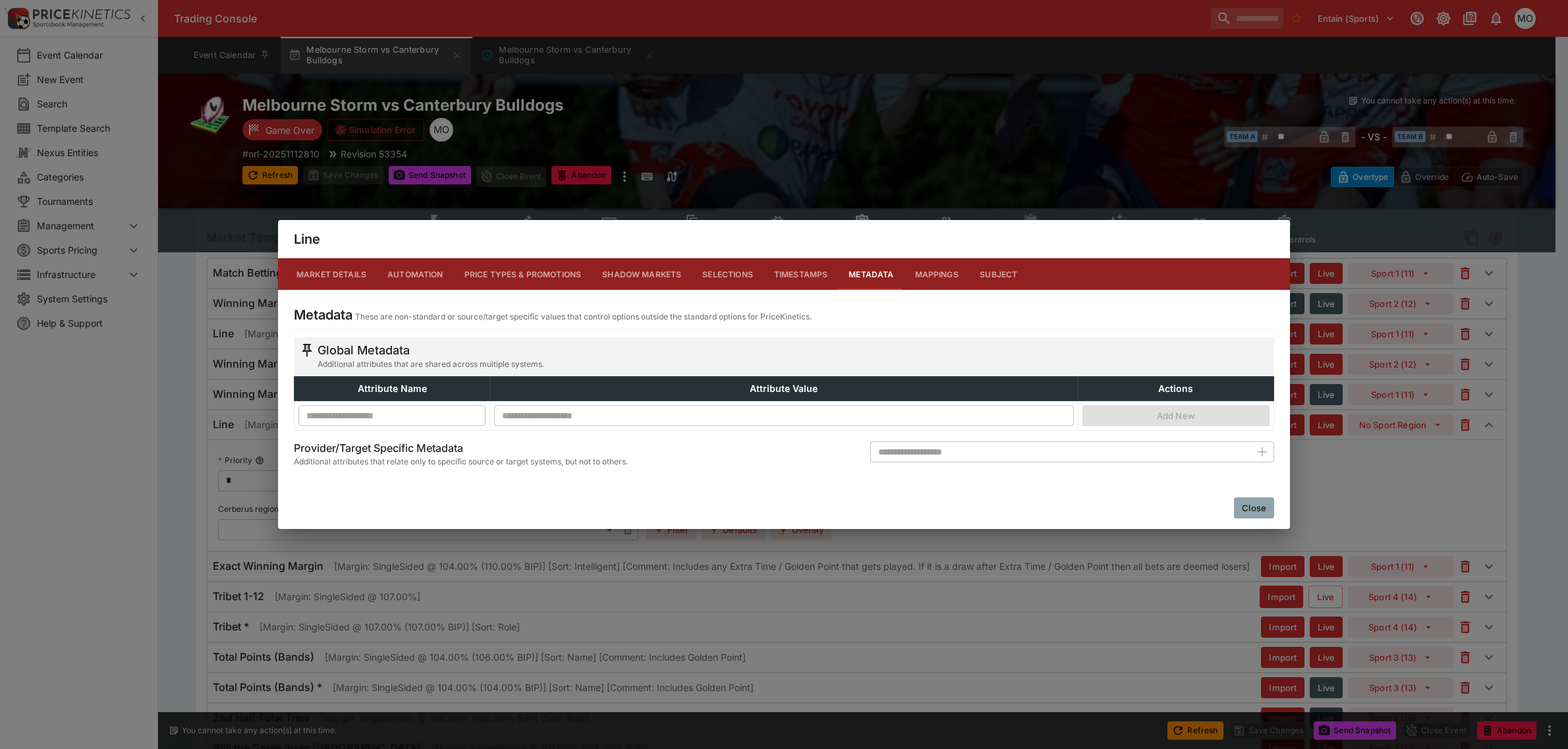
click at [1250, 509] on button "Close" at bounding box center [1254, 508] width 40 height 21
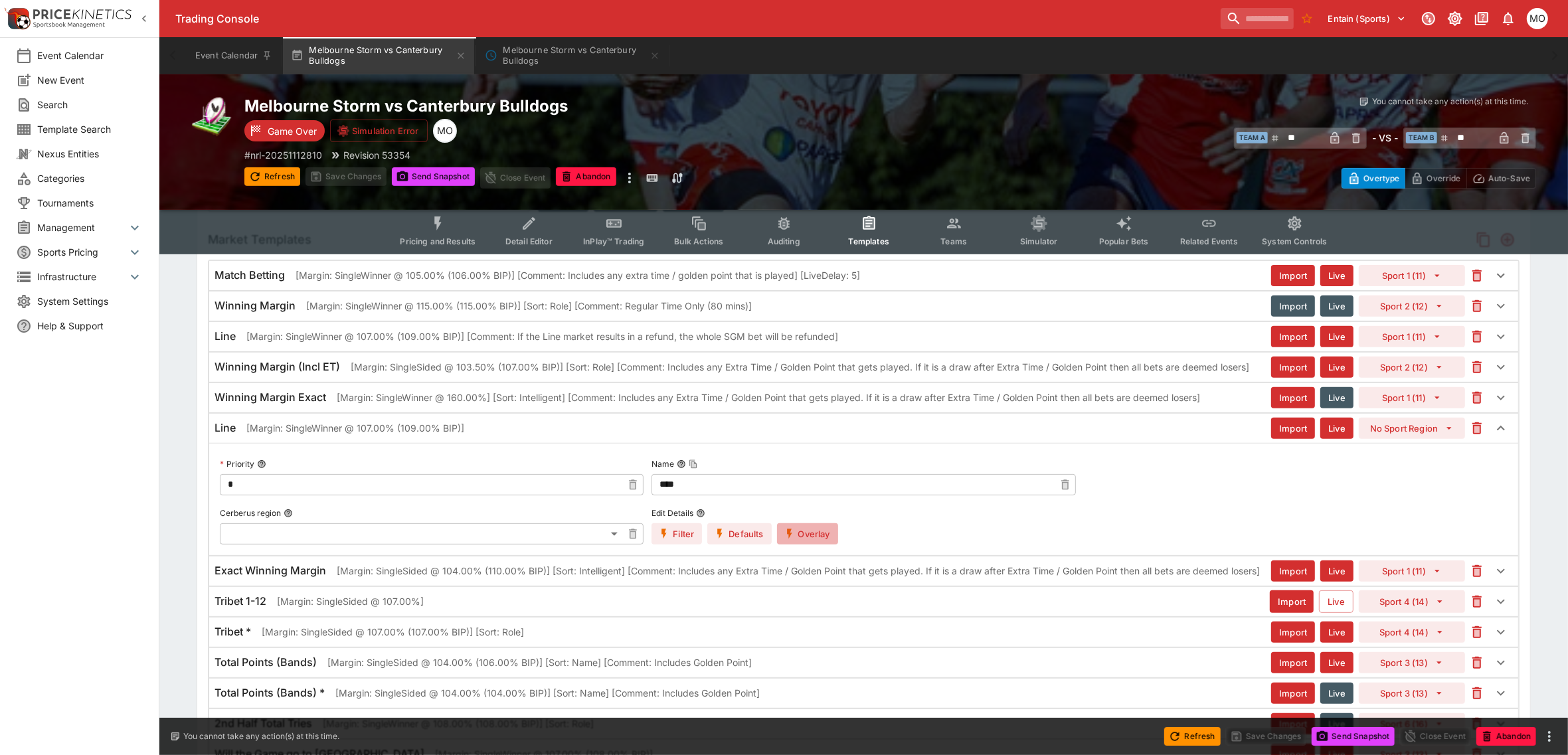
click at [809, 543] on button "Overlay" at bounding box center [808, 534] width 61 height 22
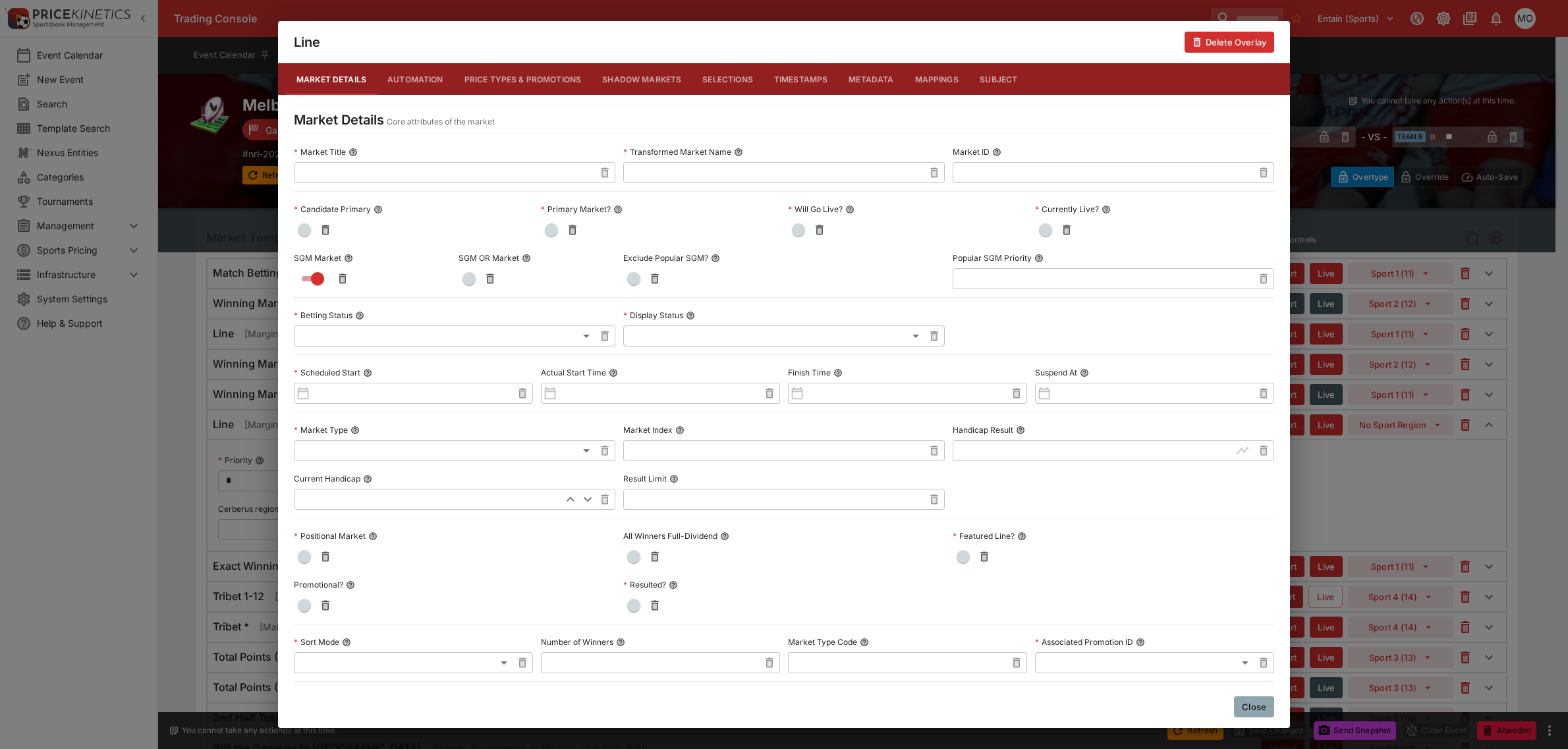
click at [857, 78] on button "Metadata" at bounding box center [870, 79] width 66 height 32
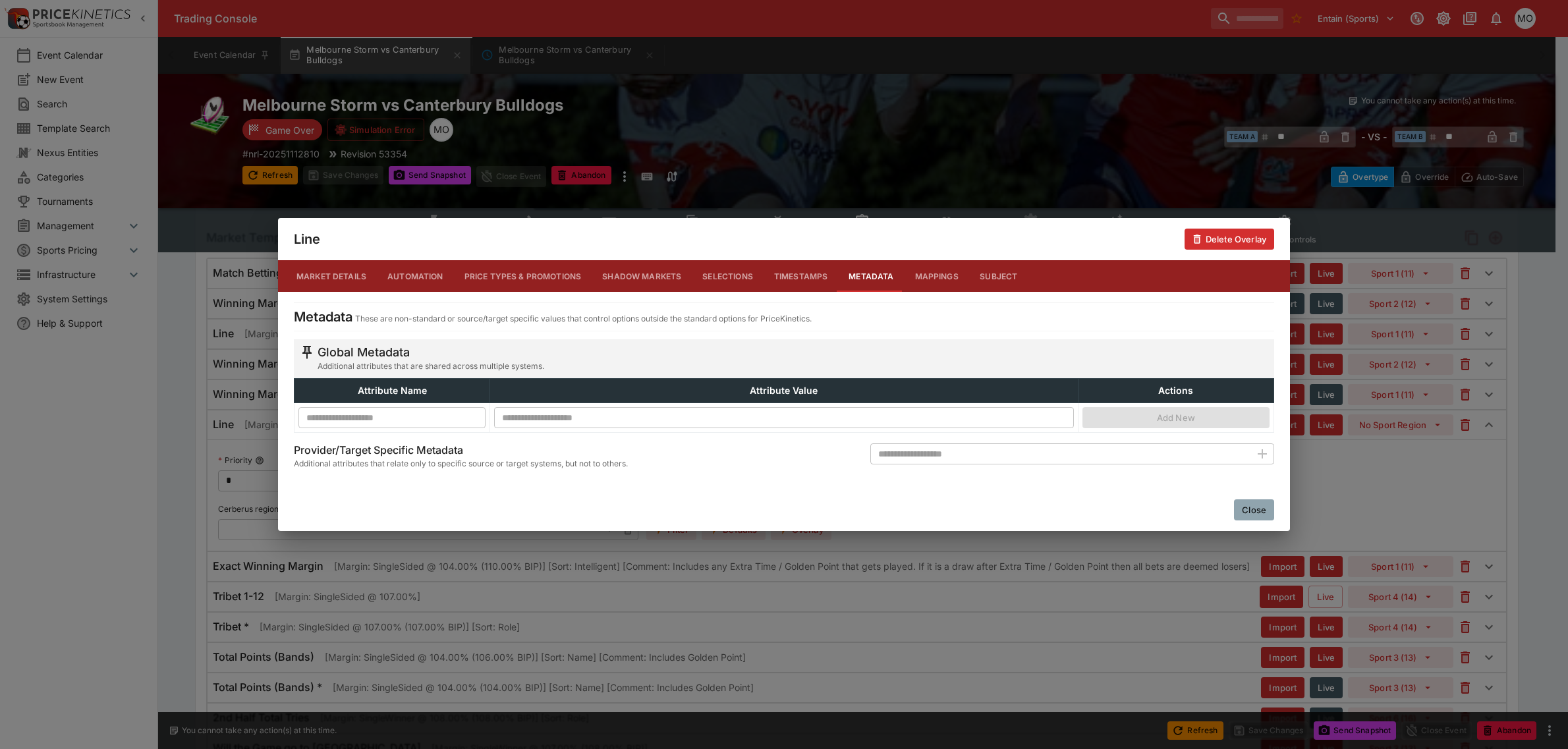
click at [1246, 505] on button "Close" at bounding box center [1254, 510] width 40 height 21
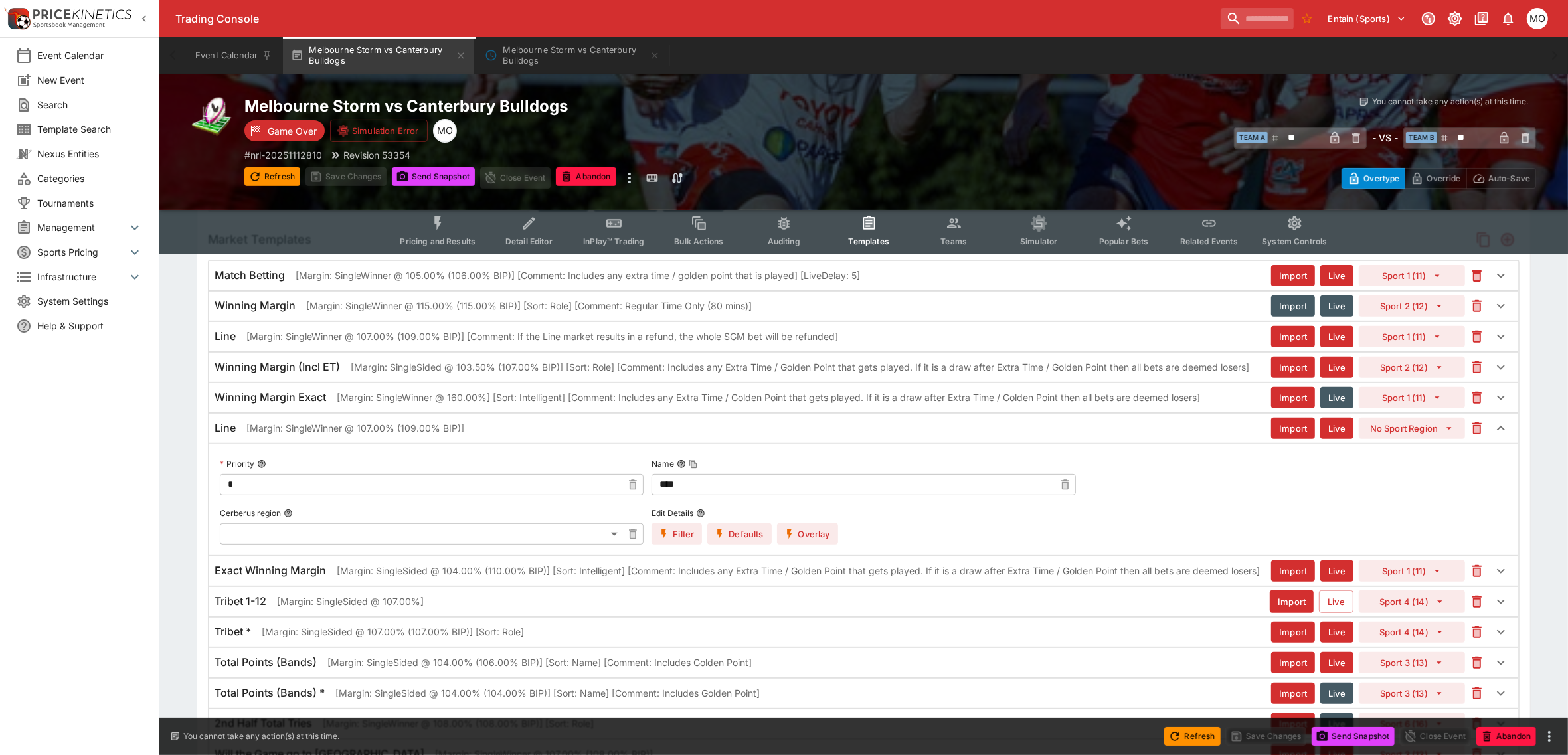
click at [699, 339] on p "[Margin: SingleWinner @ 107.00% (109.00% BIP)] [Comment: If the Line market res…" at bounding box center [542, 336] width 592 height 14
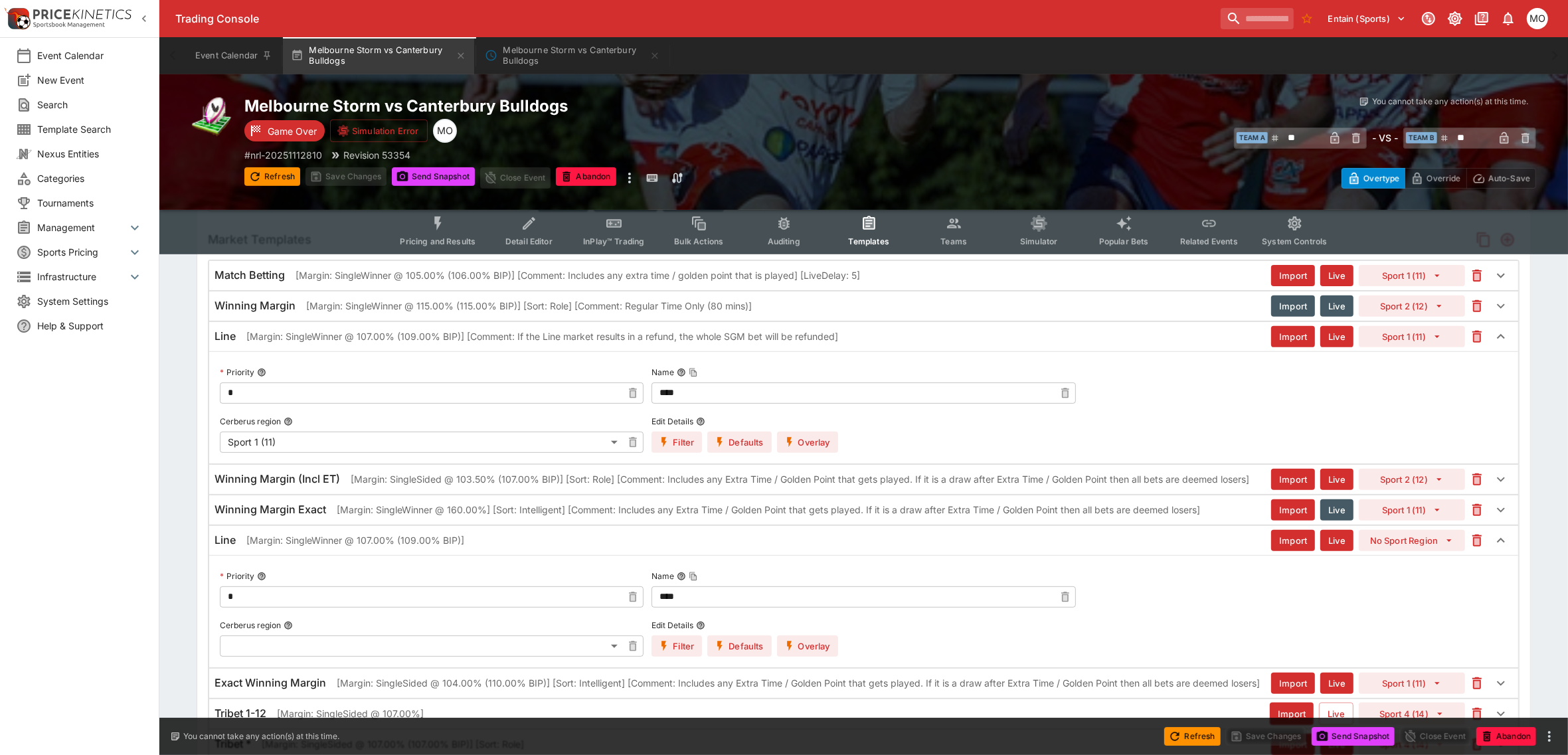
click at [808, 437] on button "Overlay" at bounding box center [808, 442] width 61 height 22
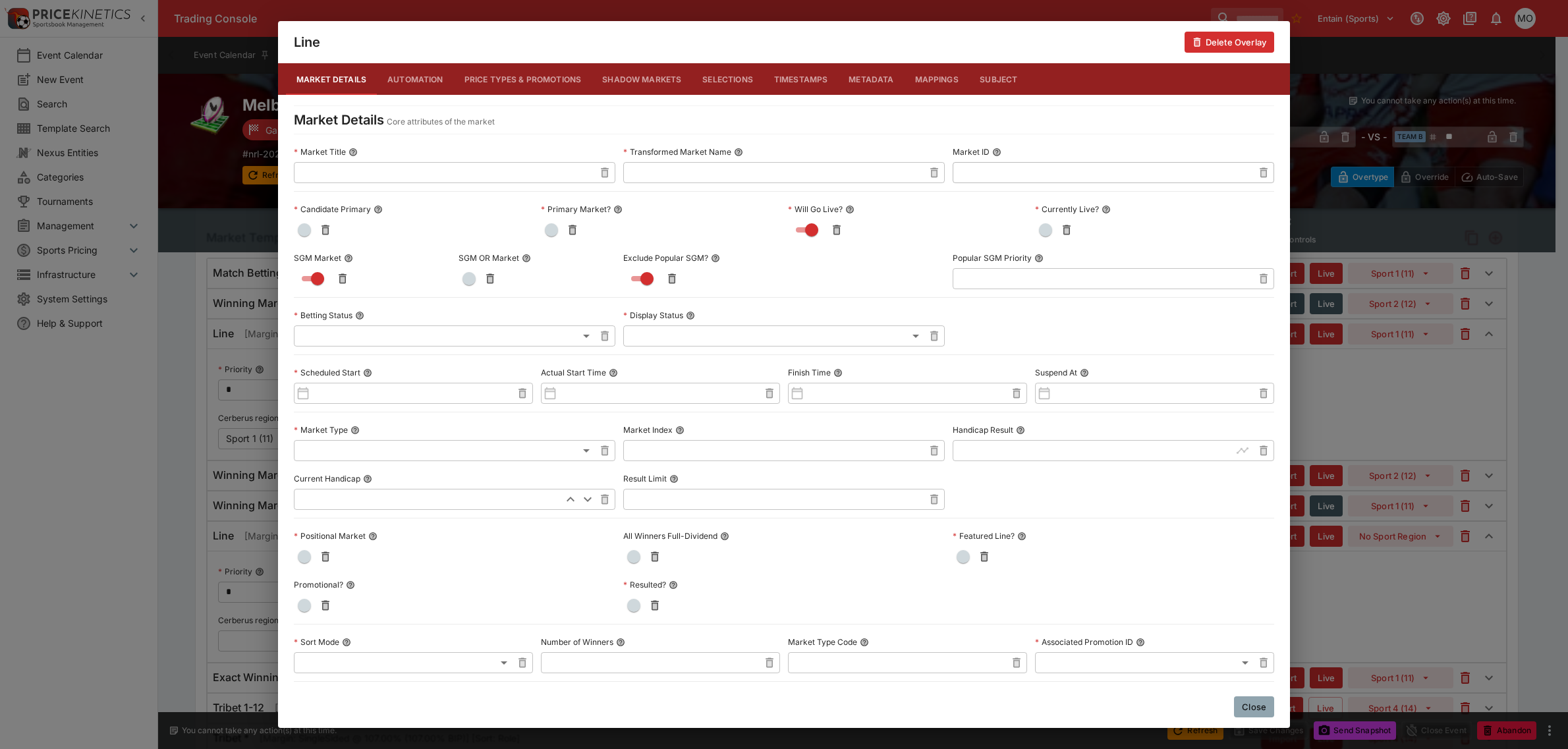
scroll to position [450, 0]
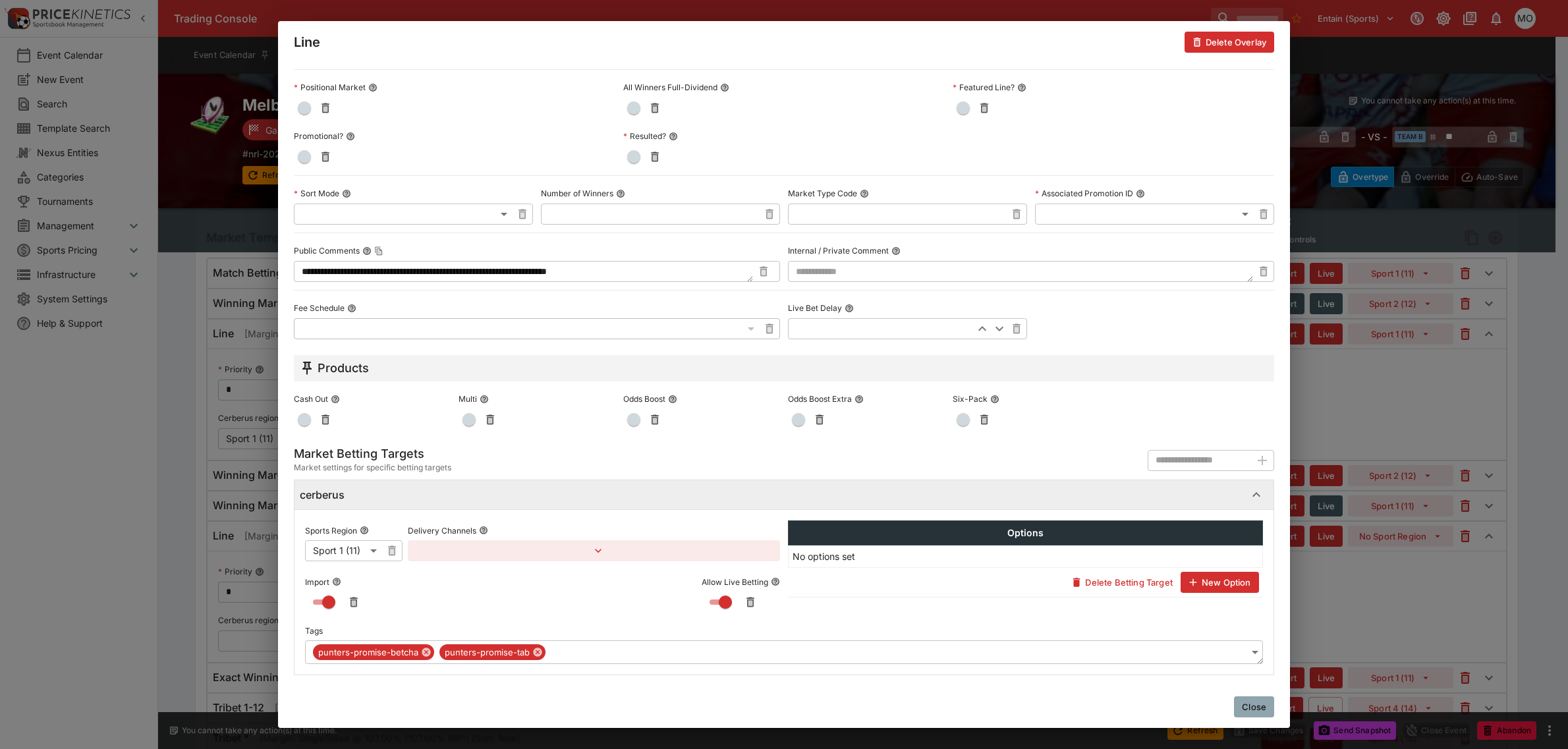
click at [493, 649] on span "punters-promise-tab" at bounding box center [487, 652] width 96 height 13
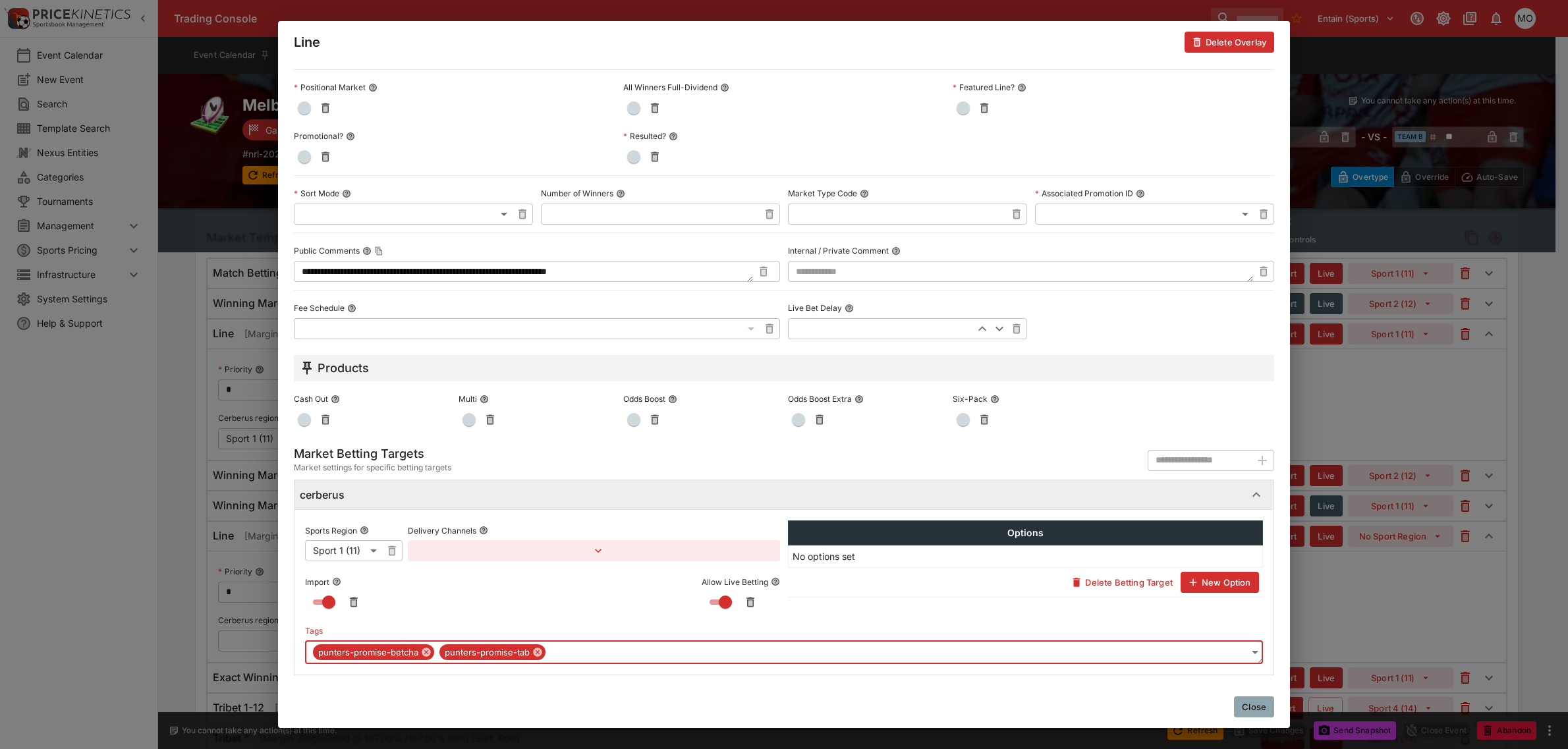
click at [393, 653] on span "punters-promise-betcha" at bounding box center [368, 652] width 111 height 13
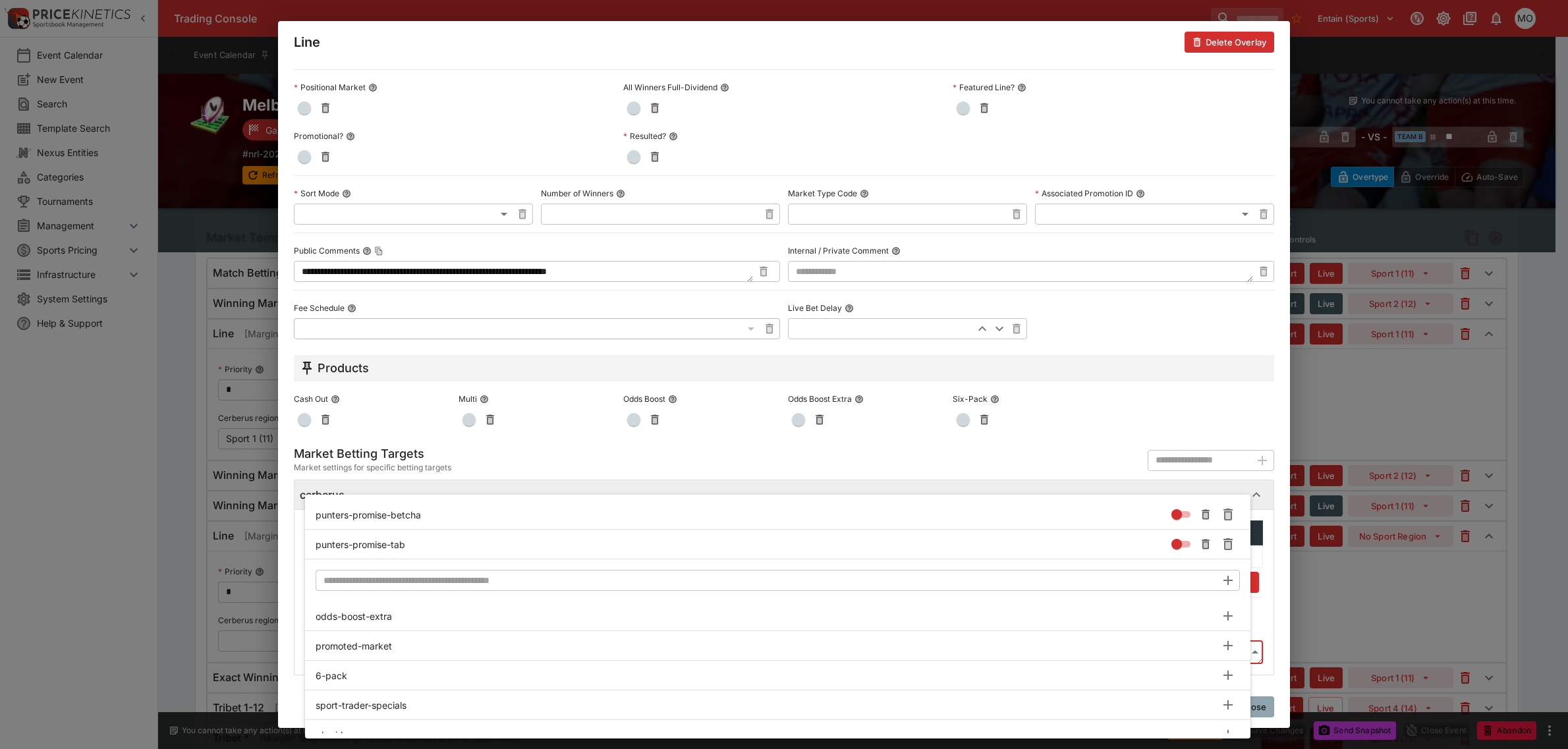
click at [1269, 534] on div at bounding box center [784, 374] width 1568 height 749
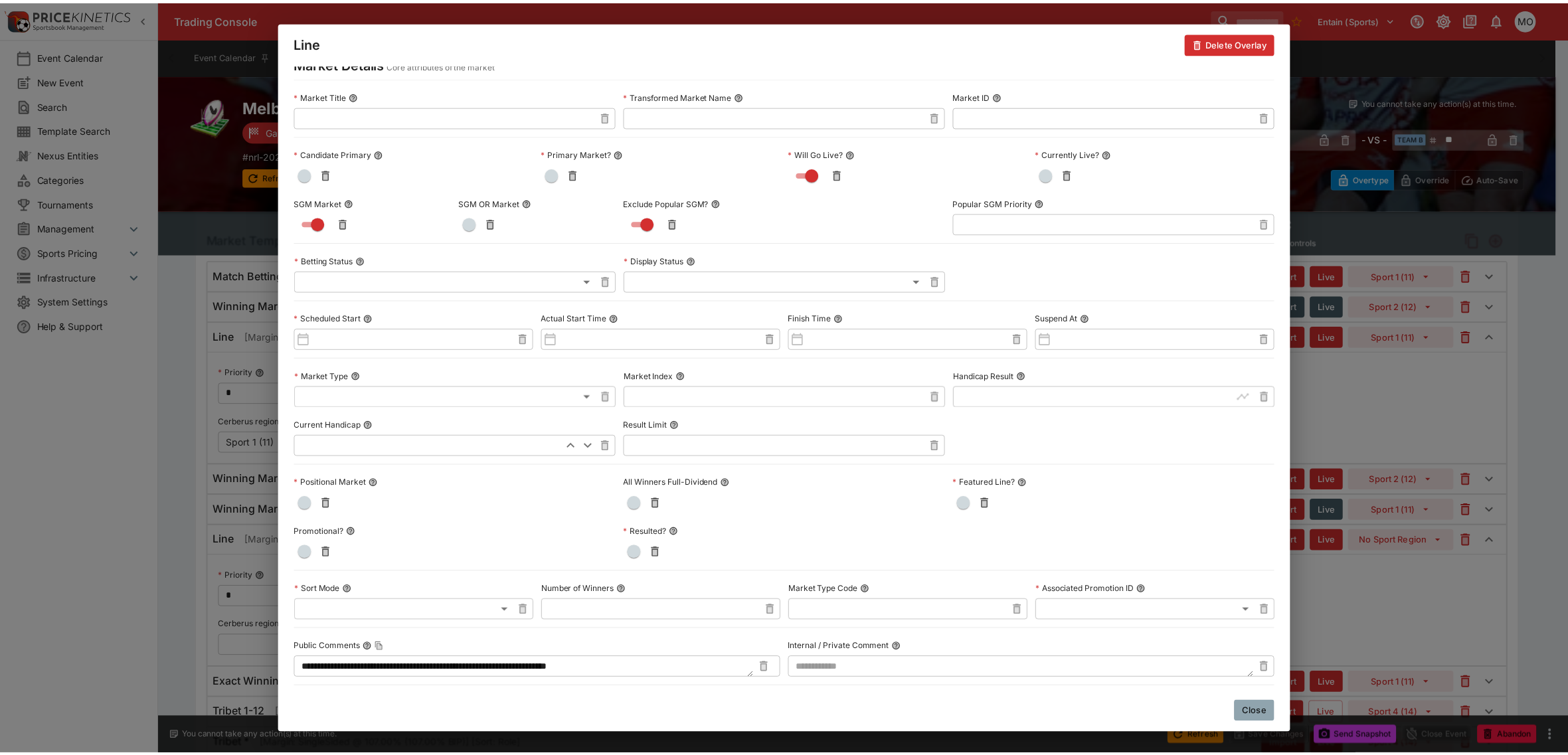
scroll to position [0, 0]
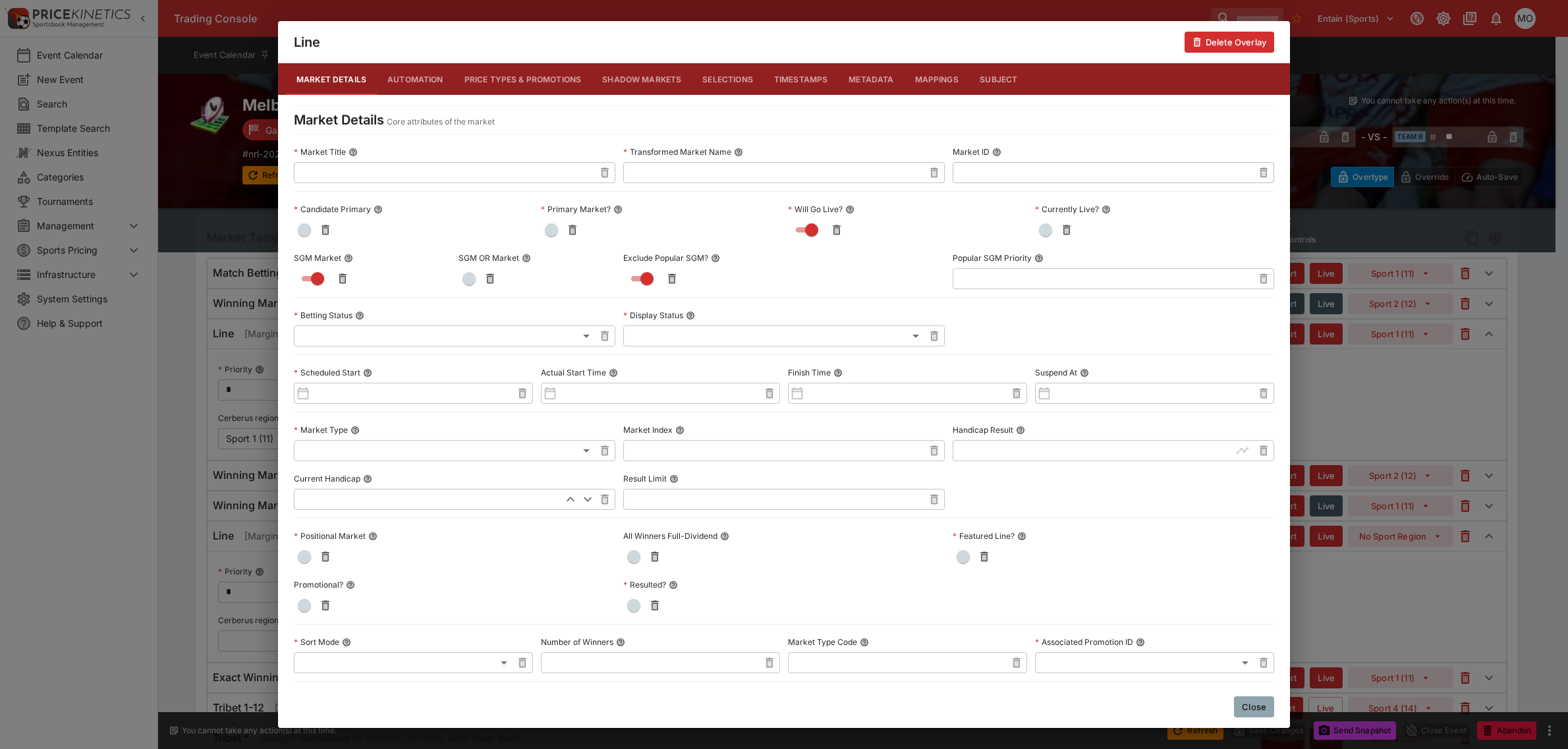
click at [1249, 702] on button "Close" at bounding box center [1254, 706] width 40 height 21
